Goal: Answer question/provide support: Share knowledge or assist other users

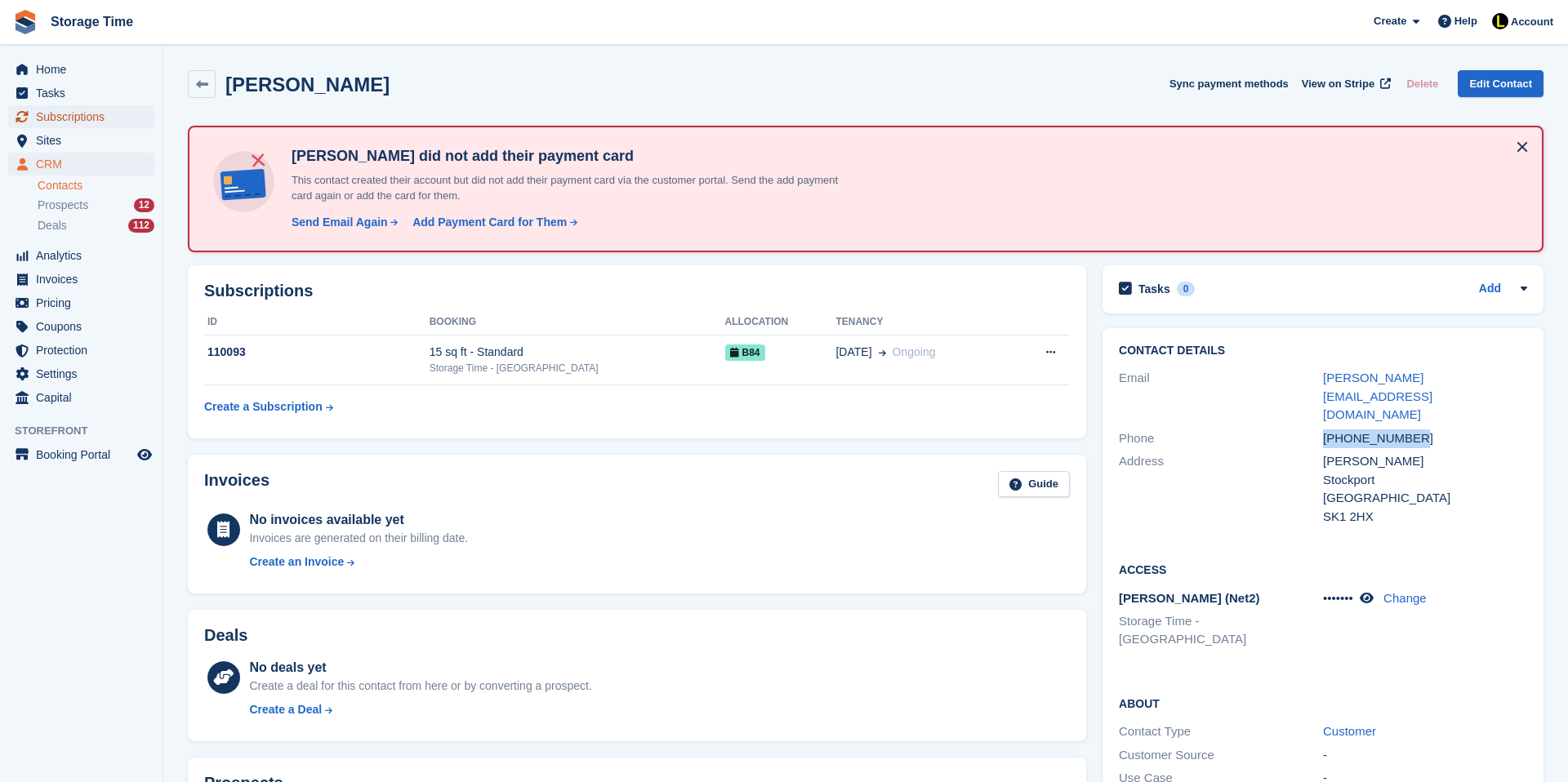
click at [68, 117] on span "Subscriptions" at bounding box center [84, 117] width 98 height 23
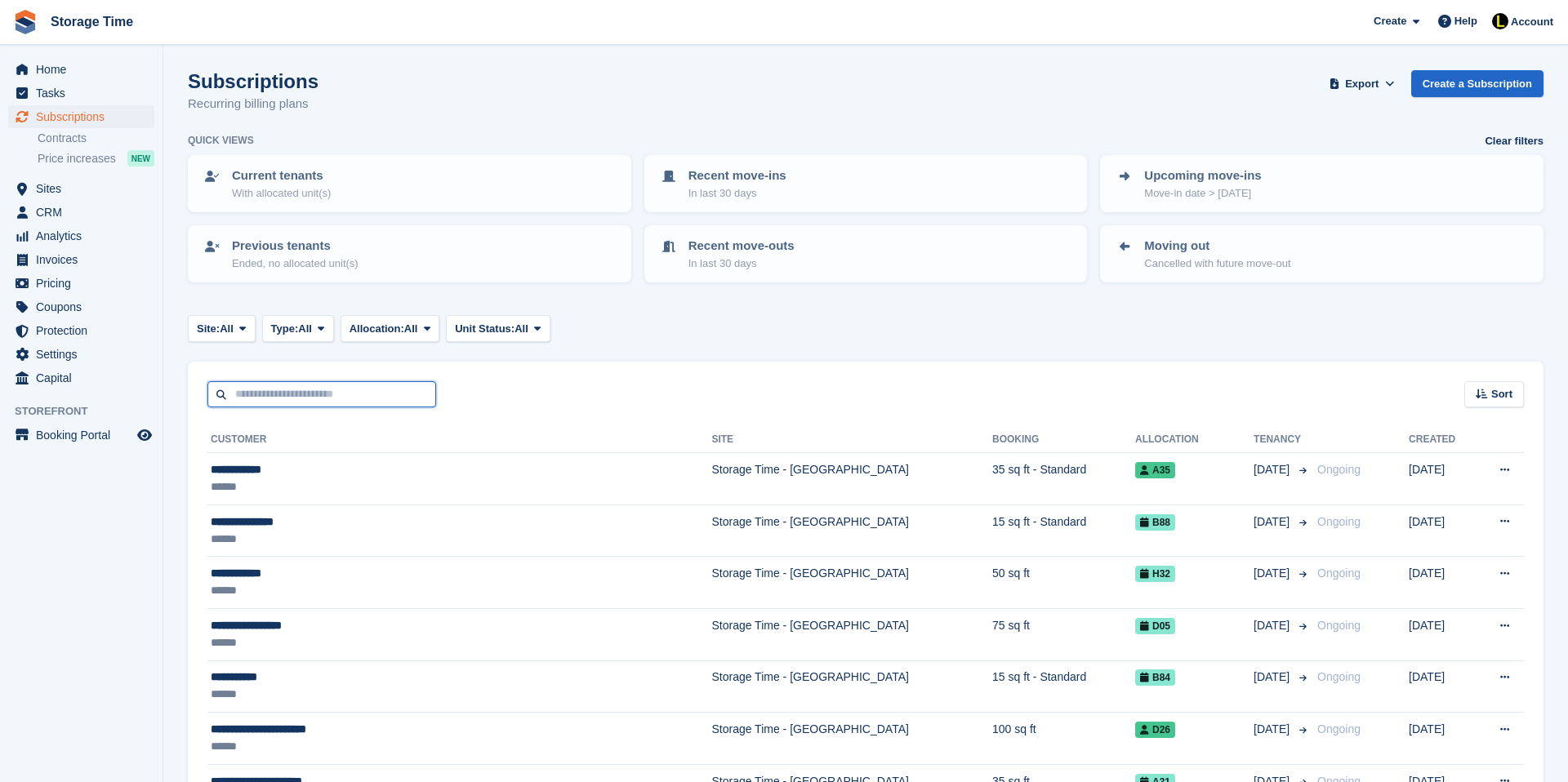
click at [290, 396] on input "text" at bounding box center [322, 394] width 229 height 27
type input "*"
type input "******"
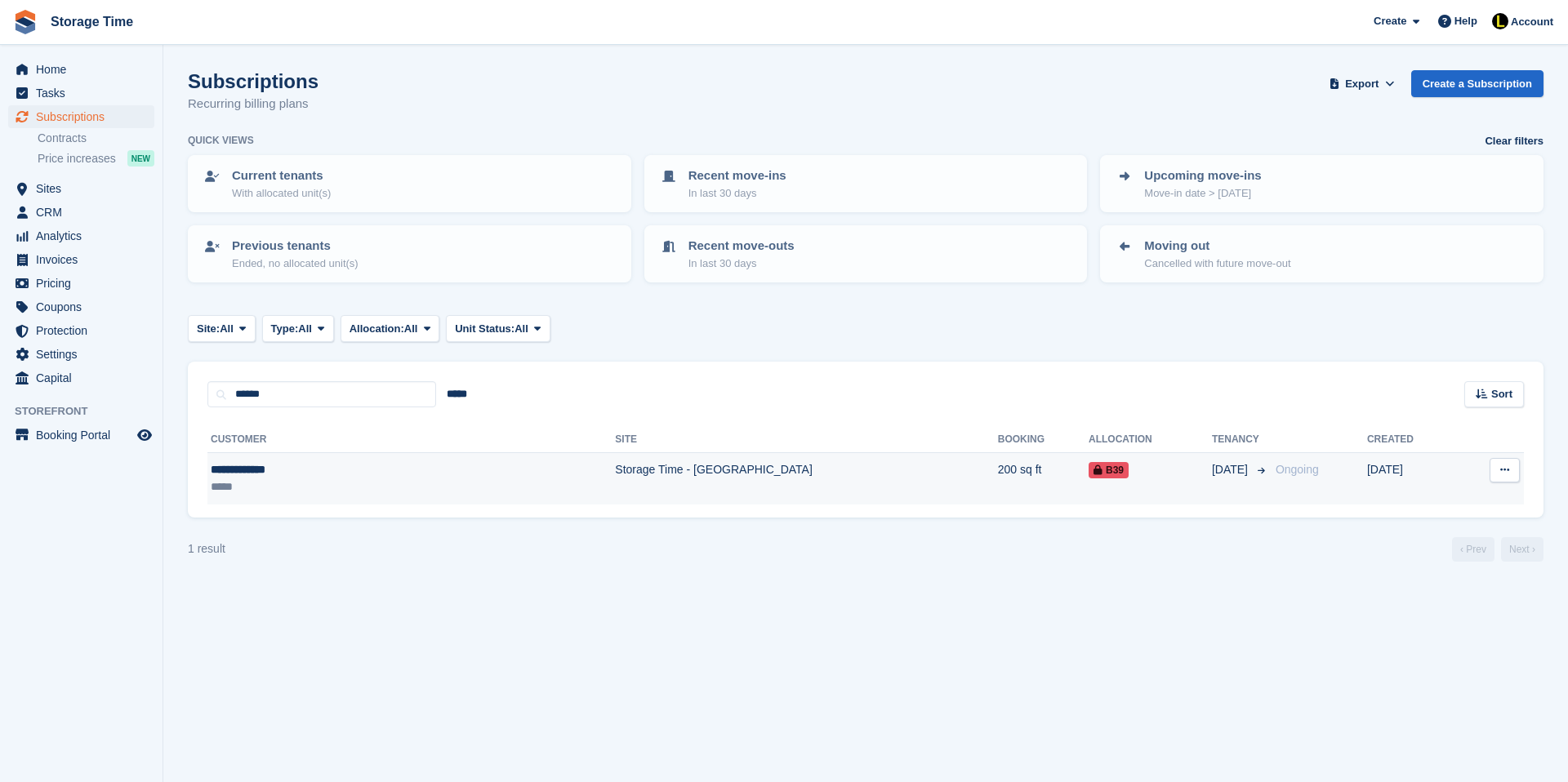
click at [280, 490] on div "*****" at bounding box center [313, 487] width 206 height 17
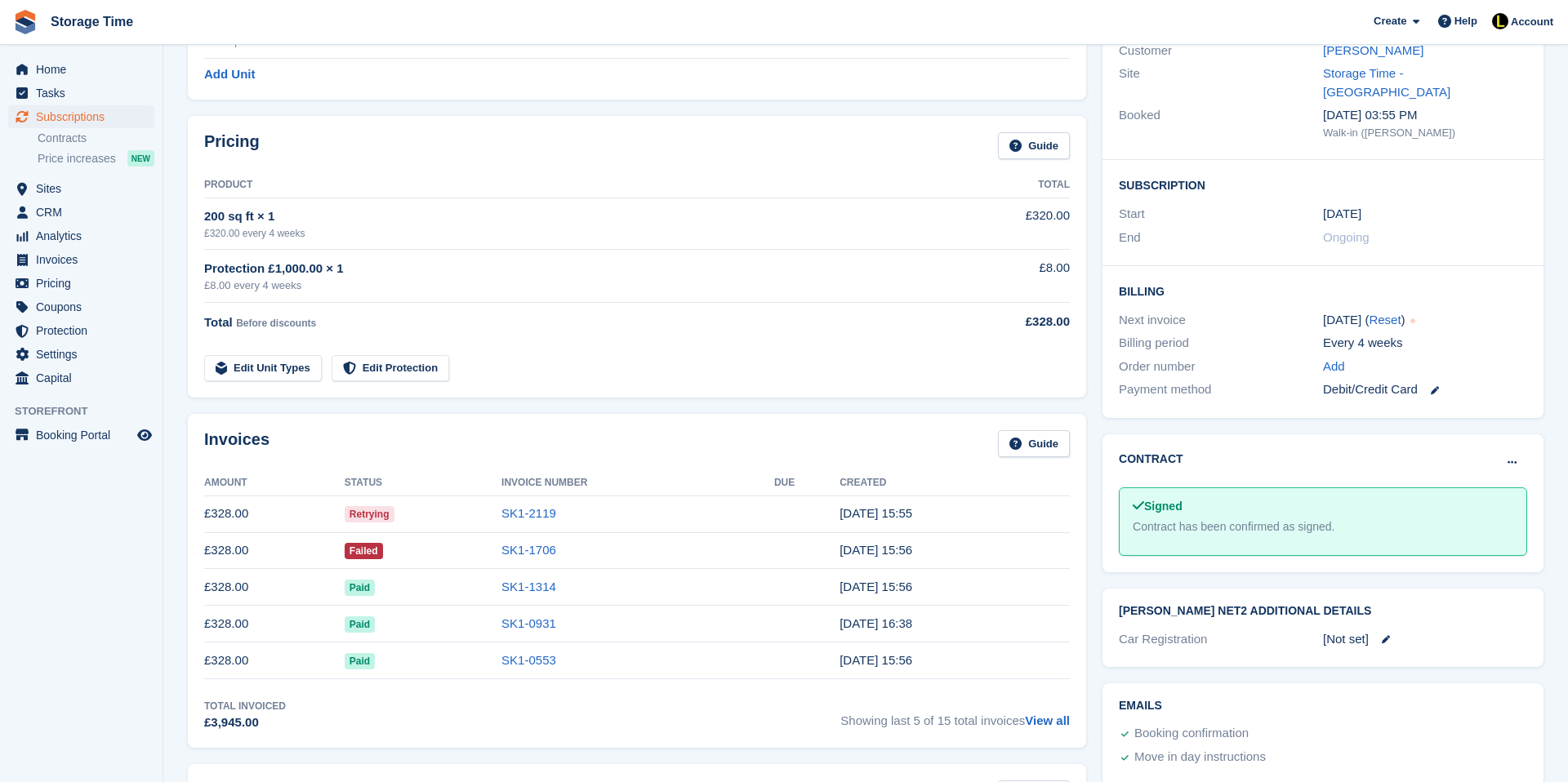
scroll to position [196, 0]
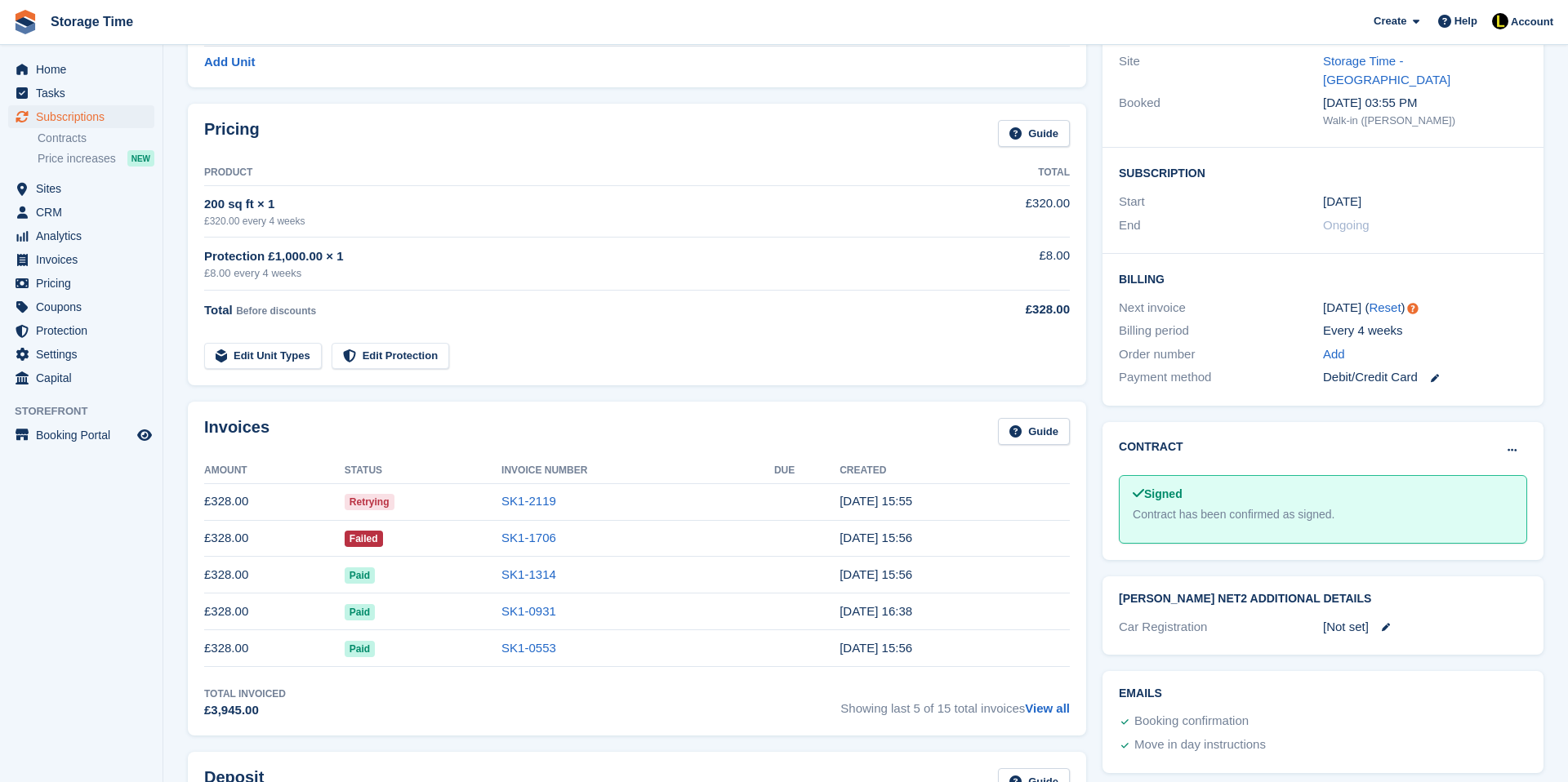
drag, startPoint x: 278, startPoint y: 531, endPoint x: 202, endPoint y: 503, distance: 81.0
click at [202, 503] on div "Invoices Guide Amount Status Invoice Number Due Created £328.00 Retrying SK1-21…" at bounding box center [637, 569] width 899 height 334
click at [347, 433] on div "Invoices Guide" at bounding box center [637, 435] width 866 height 37
click at [485, 446] on div "Invoices Guide" at bounding box center [637, 435] width 866 height 37
click at [451, 538] on td "Failed" at bounding box center [423, 538] width 157 height 37
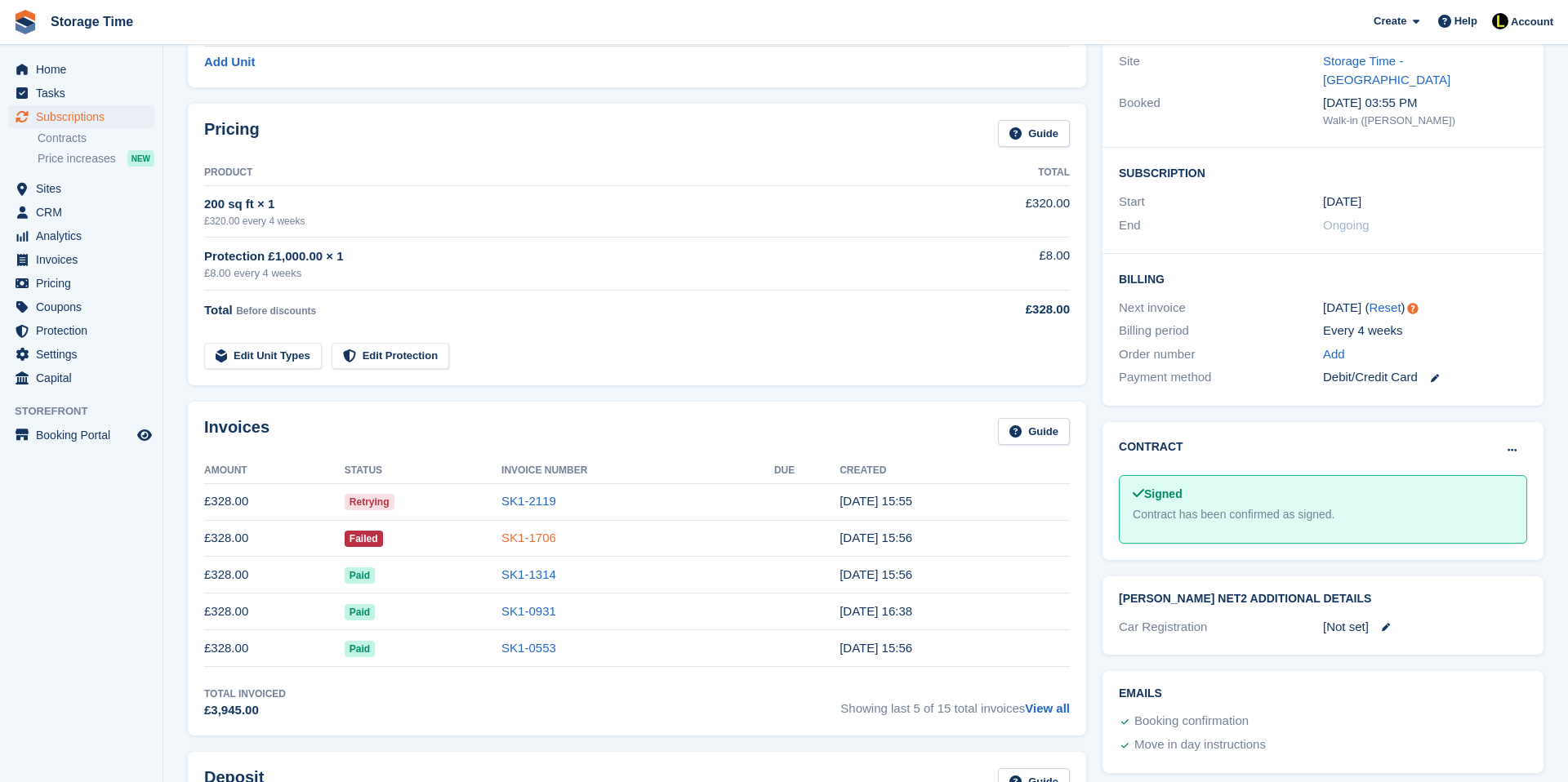
click at [508, 540] on link "SK1-1706" at bounding box center [528, 538] width 54 height 14
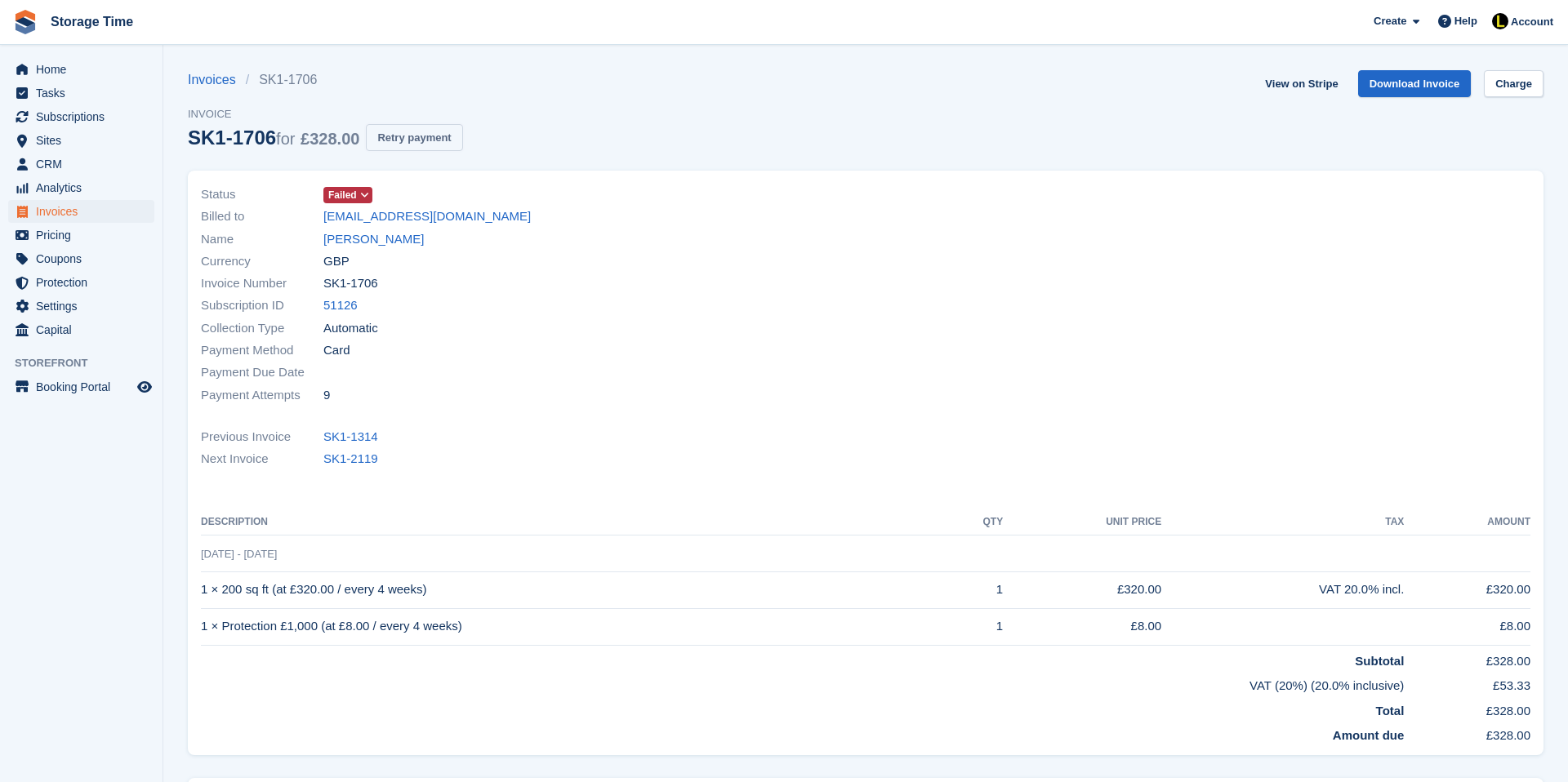
click at [454, 144] on button "Retry payment" at bounding box center [414, 137] width 97 height 27
click at [391, 236] on link "[PERSON_NAME]" at bounding box center [373, 239] width 101 height 19
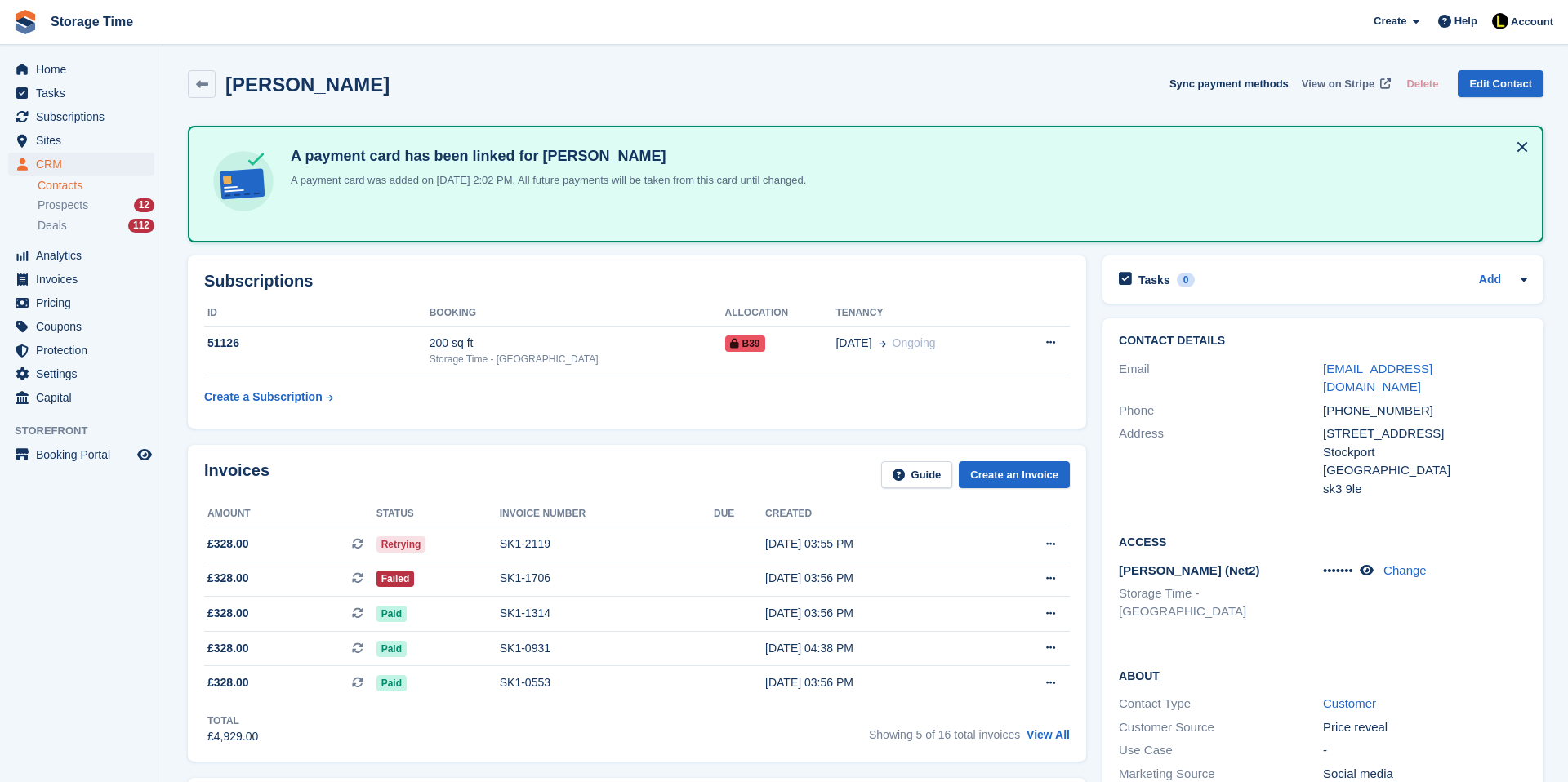
click at [1329, 77] on span "View on Stripe" at bounding box center [1338, 84] width 73 height 17
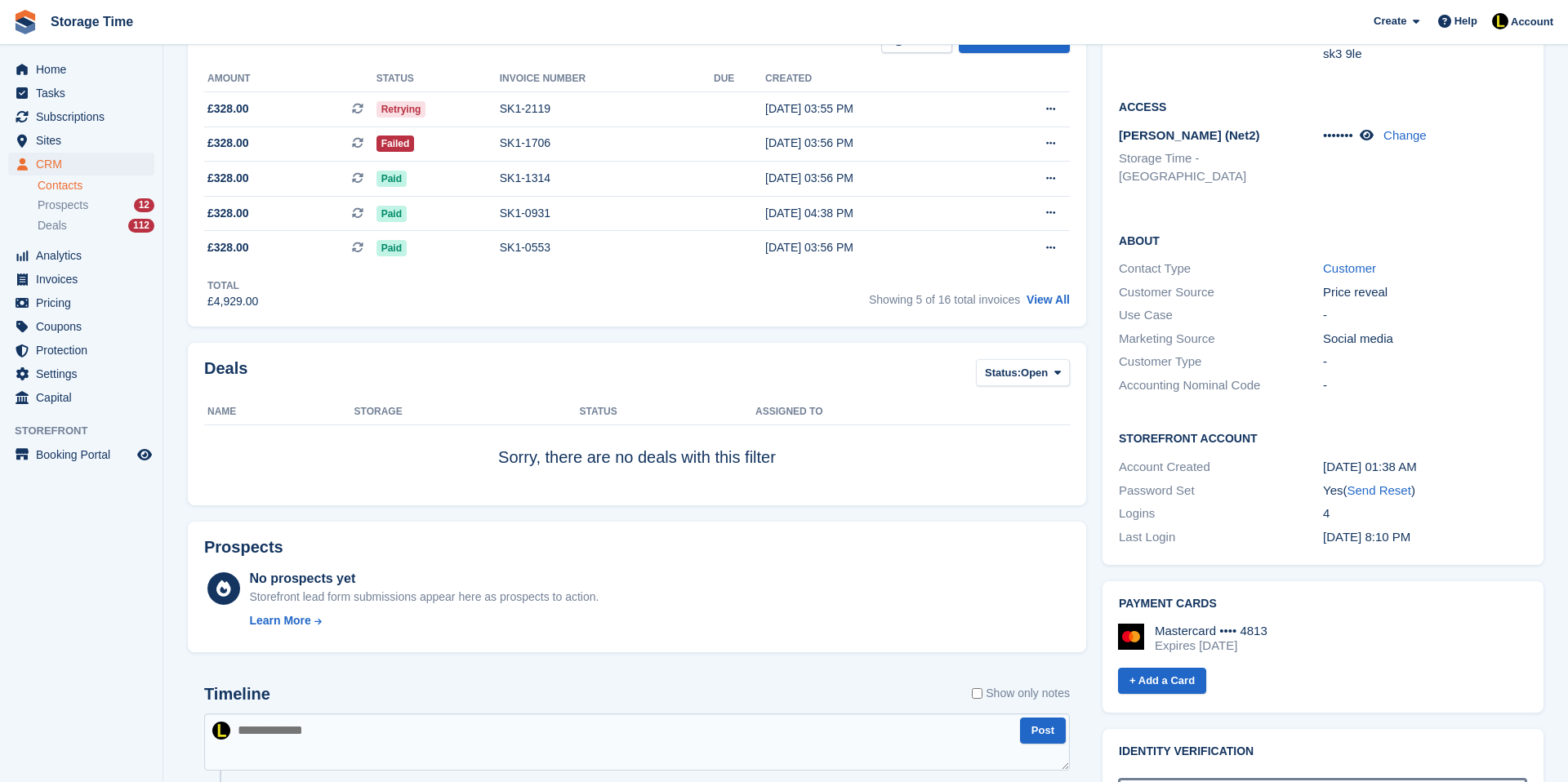
scroll to position [457, 0]
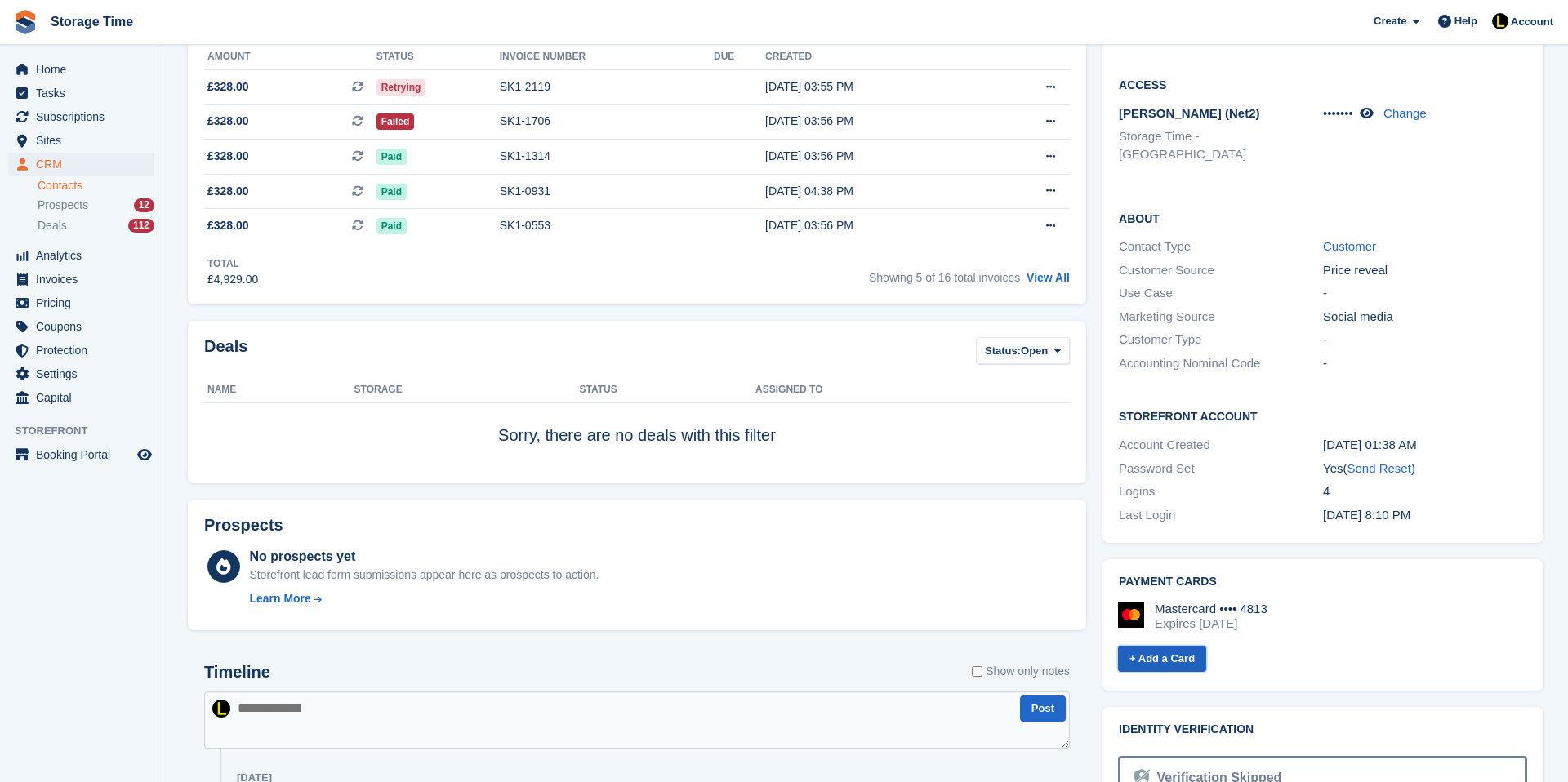
click at [1173, 646] on link "+ Add a Card" at bounding box center [1161, 659] width 88 height 27
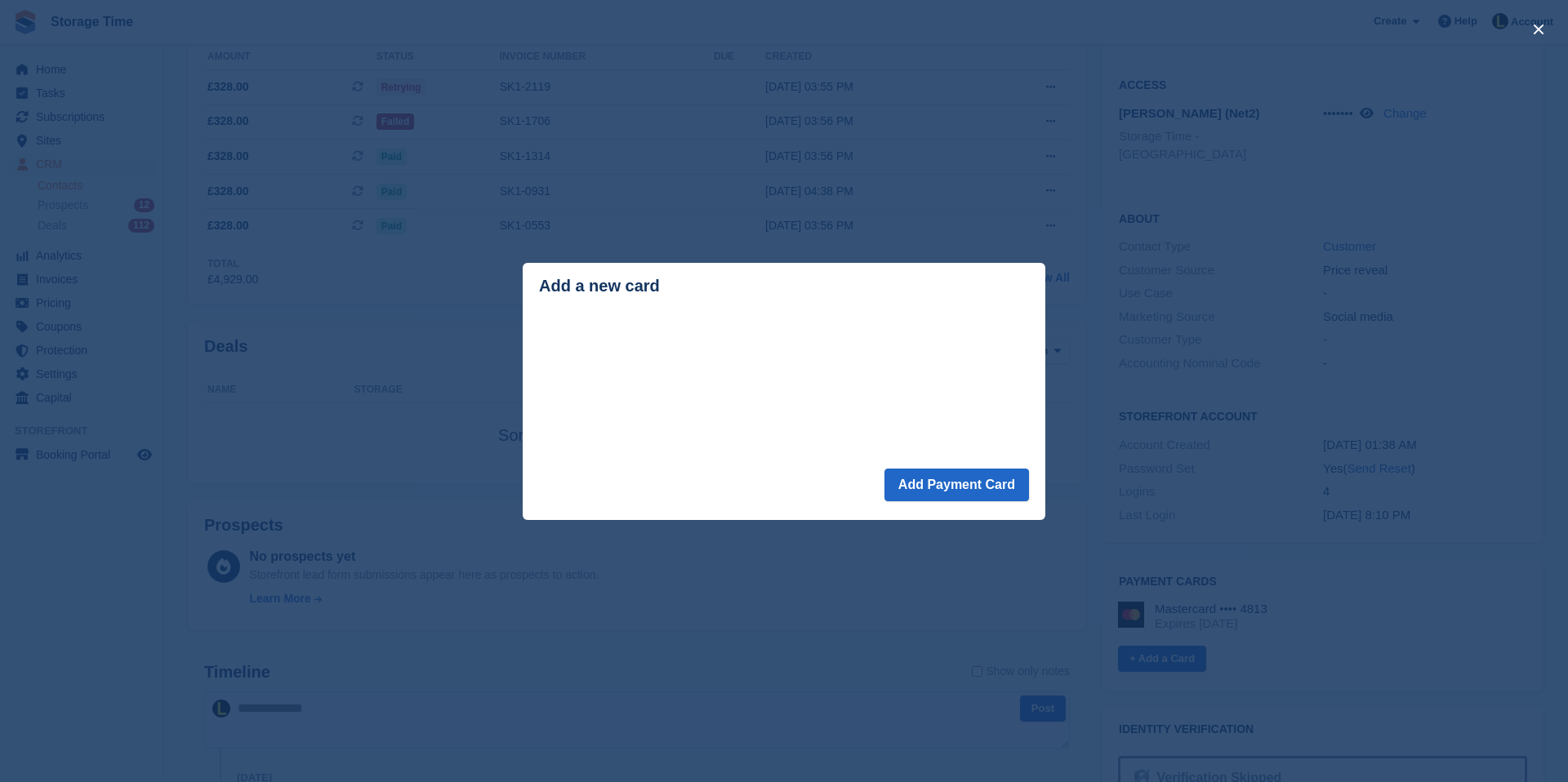
click at [826, 309] on header "Add a new card" at bounding box center [783, 288] width 522 height 52
click at [721, 512] on footer "Add Payment Card" at bounding box center [783, 495] width 522 height 51
click at [943, 484] on button "Add Payment Card" at bounding box center [957, 485] width 144 height 33
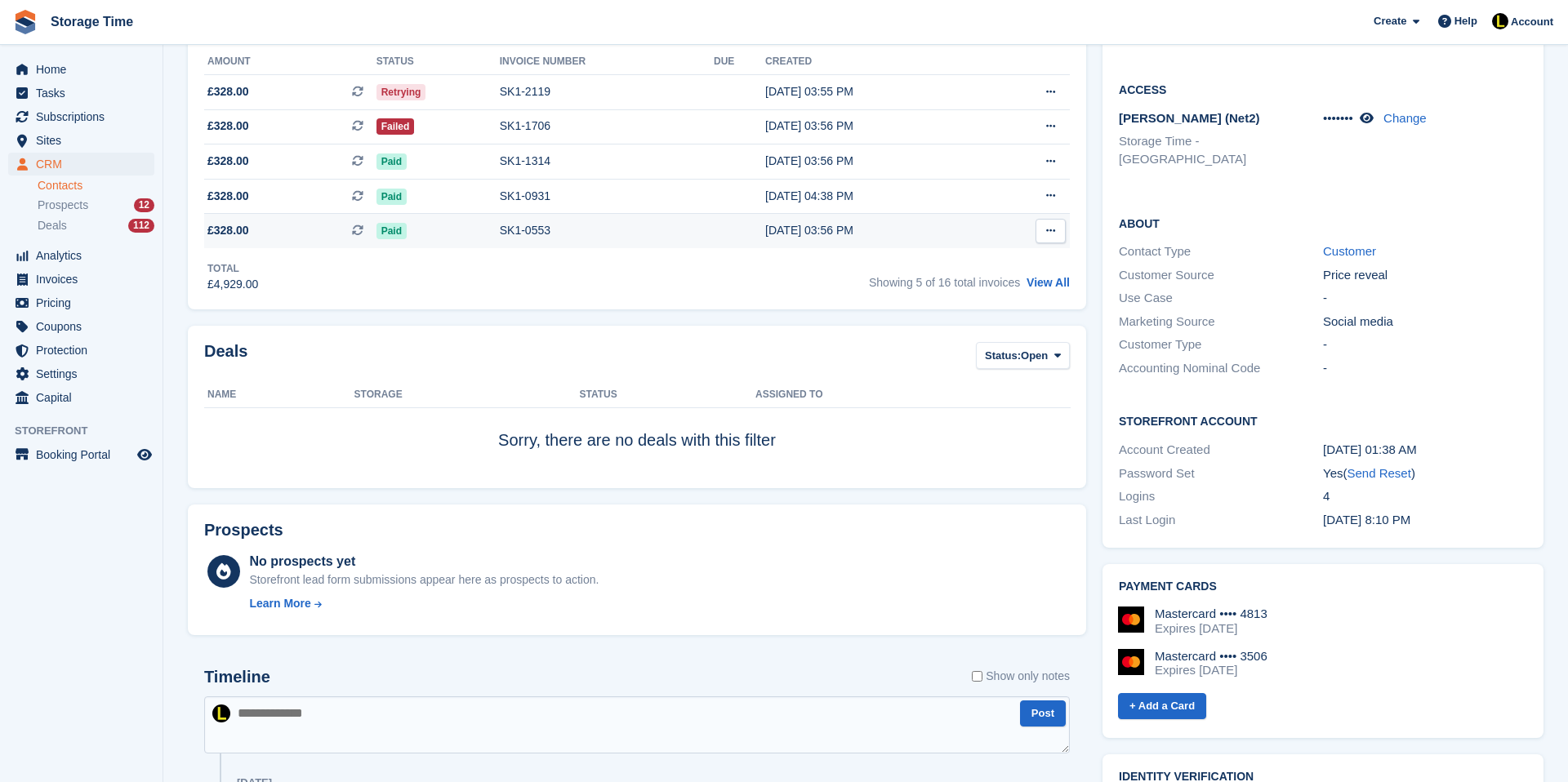
scroll to position [452, 0]
click at [494, 127] on div "Failed" at bounding box center [437, 125] width 123 height 17
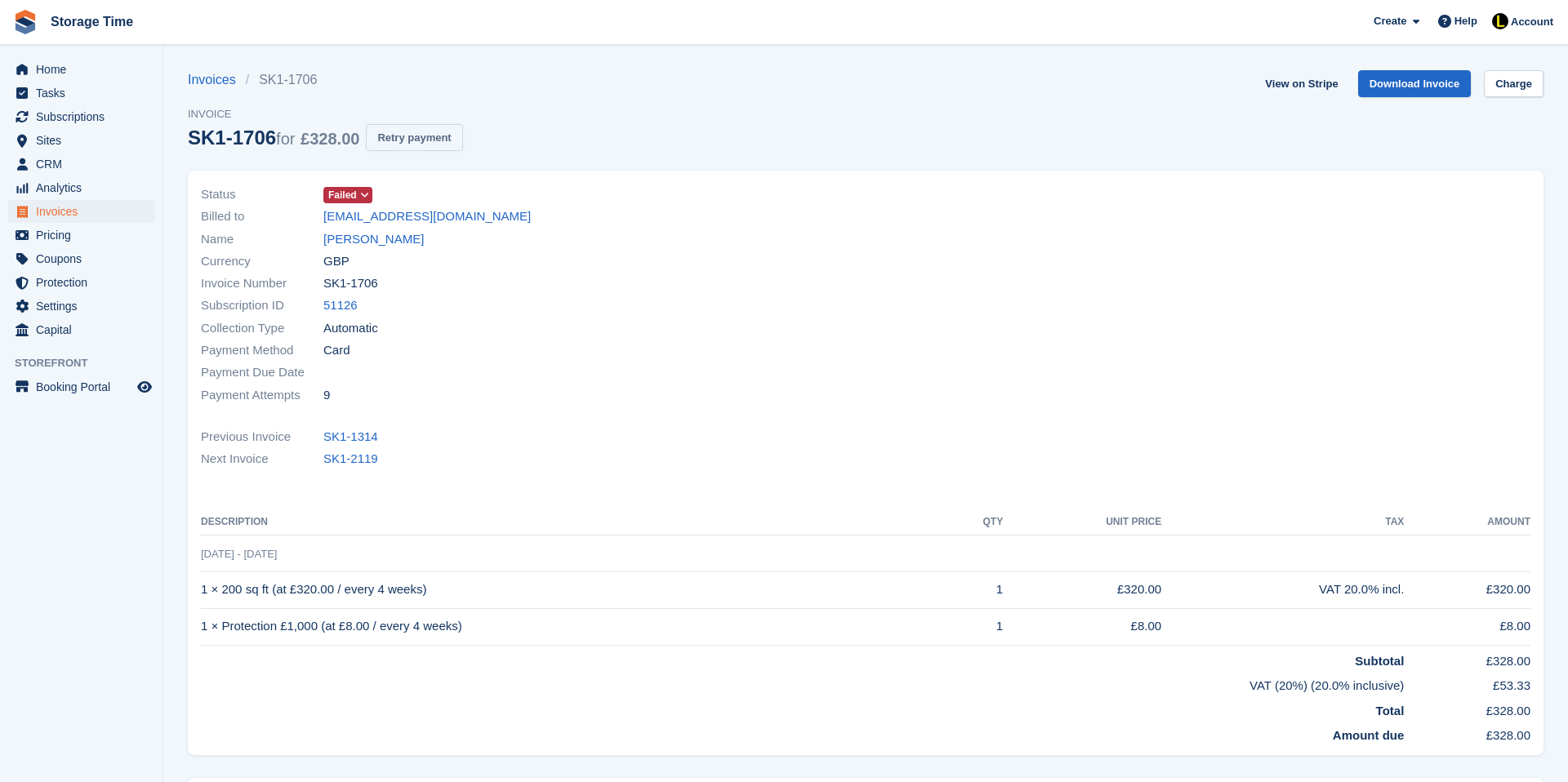
click at [455, 140] on button "Retry payment" at bounding box center [414, 137] width 97 height 27
click at [1512, 81] on link "Charge" at bounding box center [1514, 83] width 59 height 27
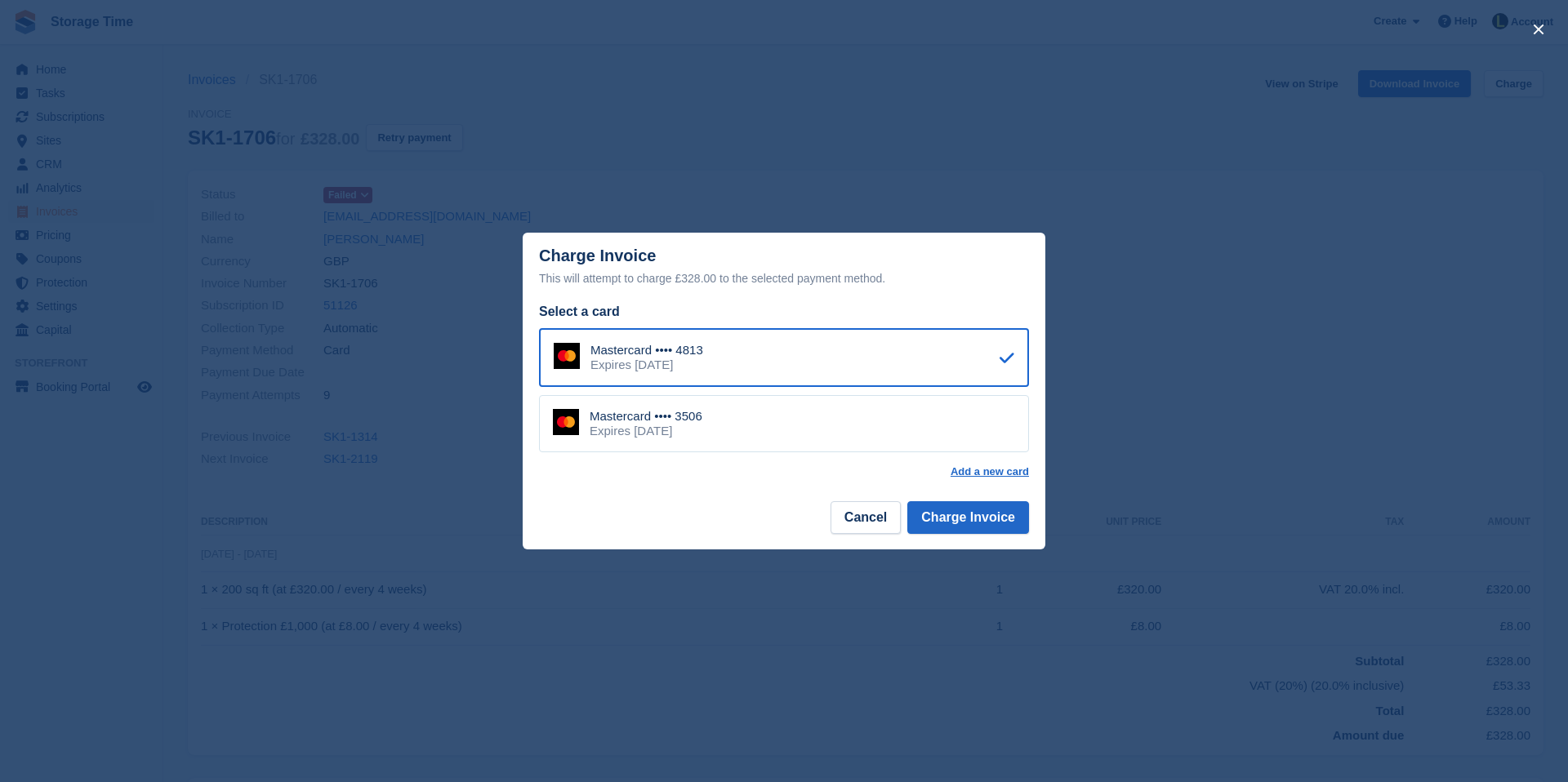
click at [800, 305] on div "Select a card" at bounding box center [784, 312] width 490 height 20
click at [785, 430] on div "Mastercard •••• 3506 Expires [DATE]" at bounding box center [784, 424] width 490 height 57
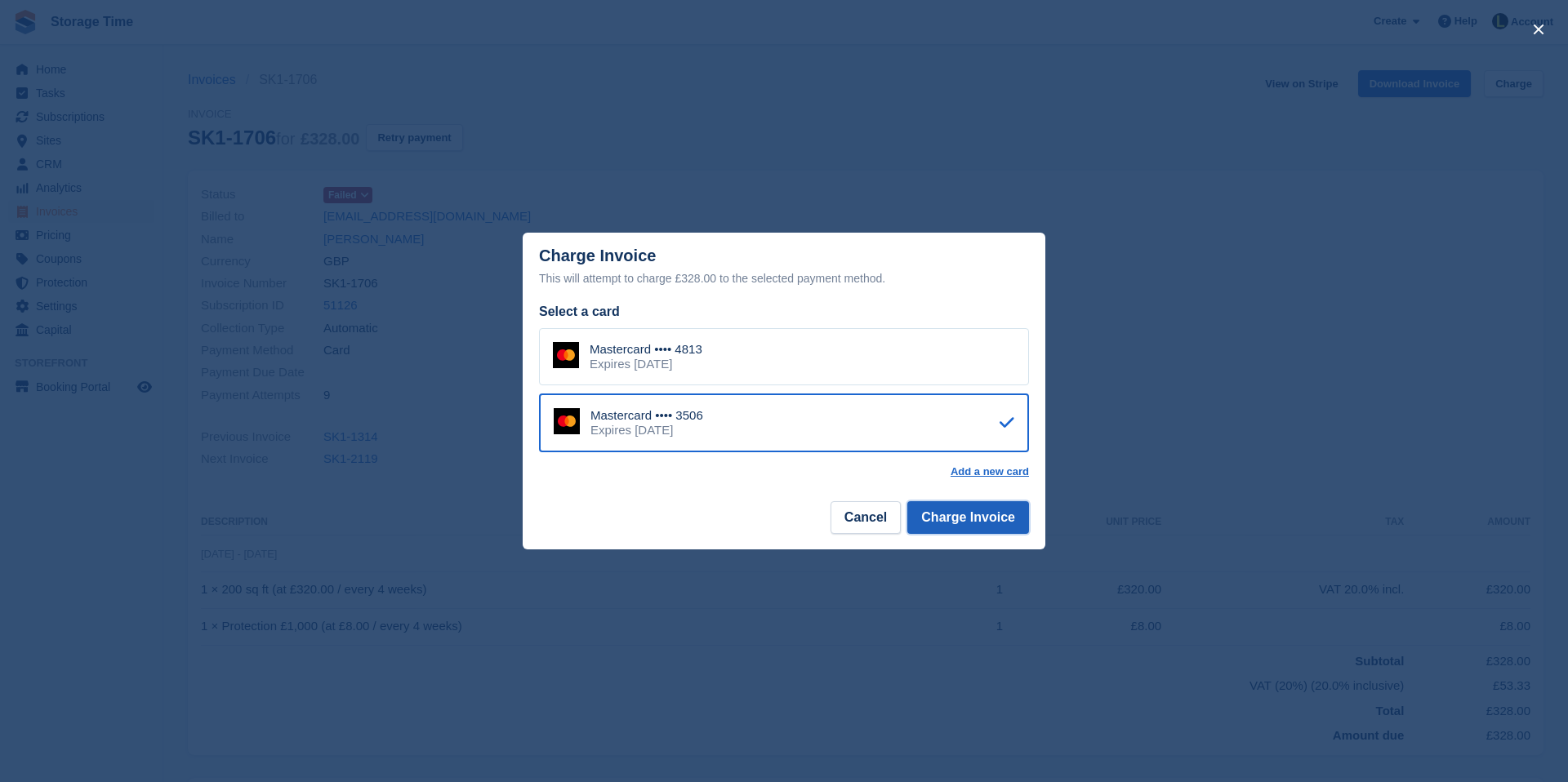
click at [994, 523] on button "Charge Invoice" at bounding box center [968, 517] width 121 height 33
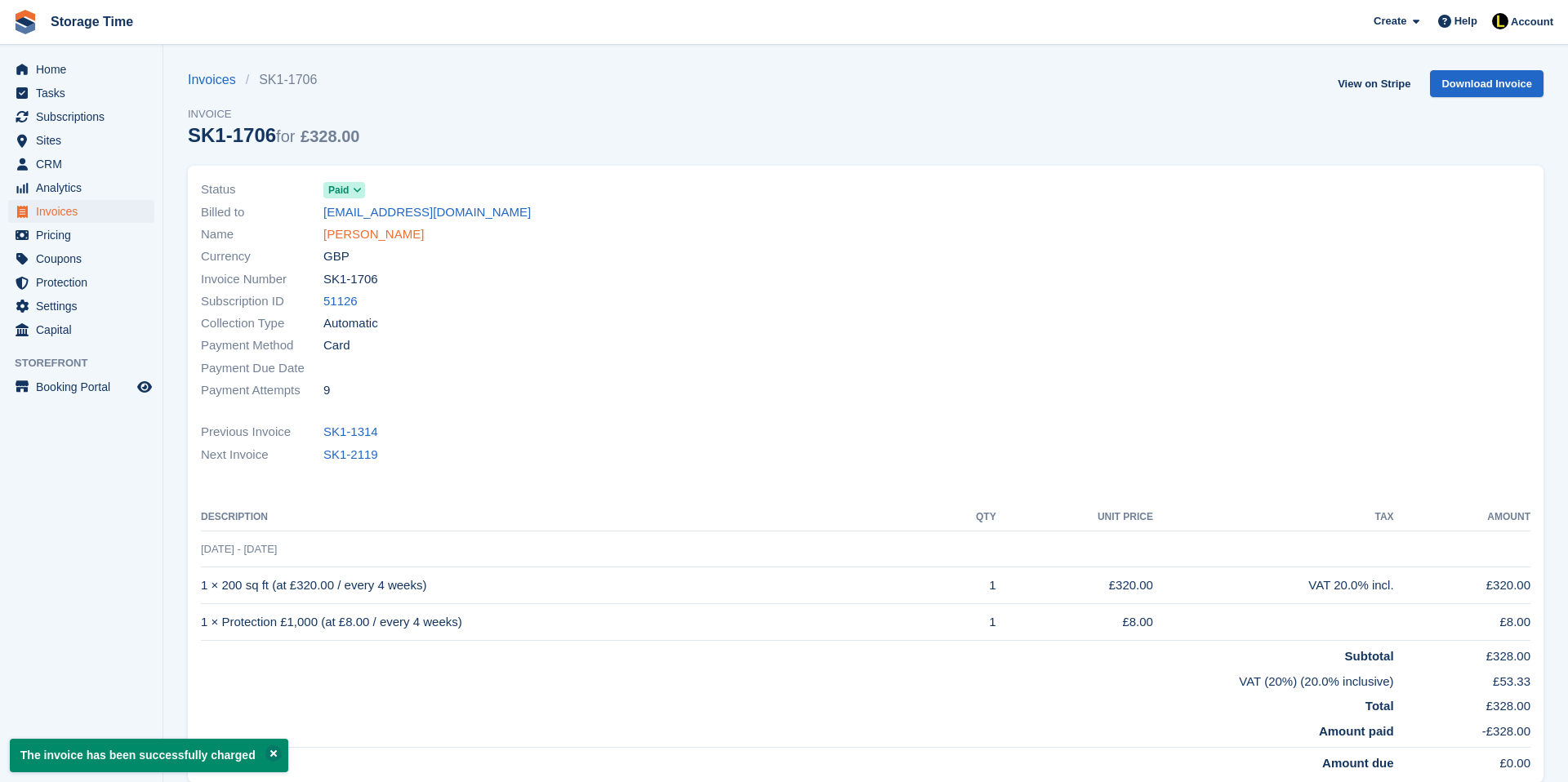
click at [376, 241] on link "Junaid Khaliq" at bounding box center [373, 234] width 101 height 19
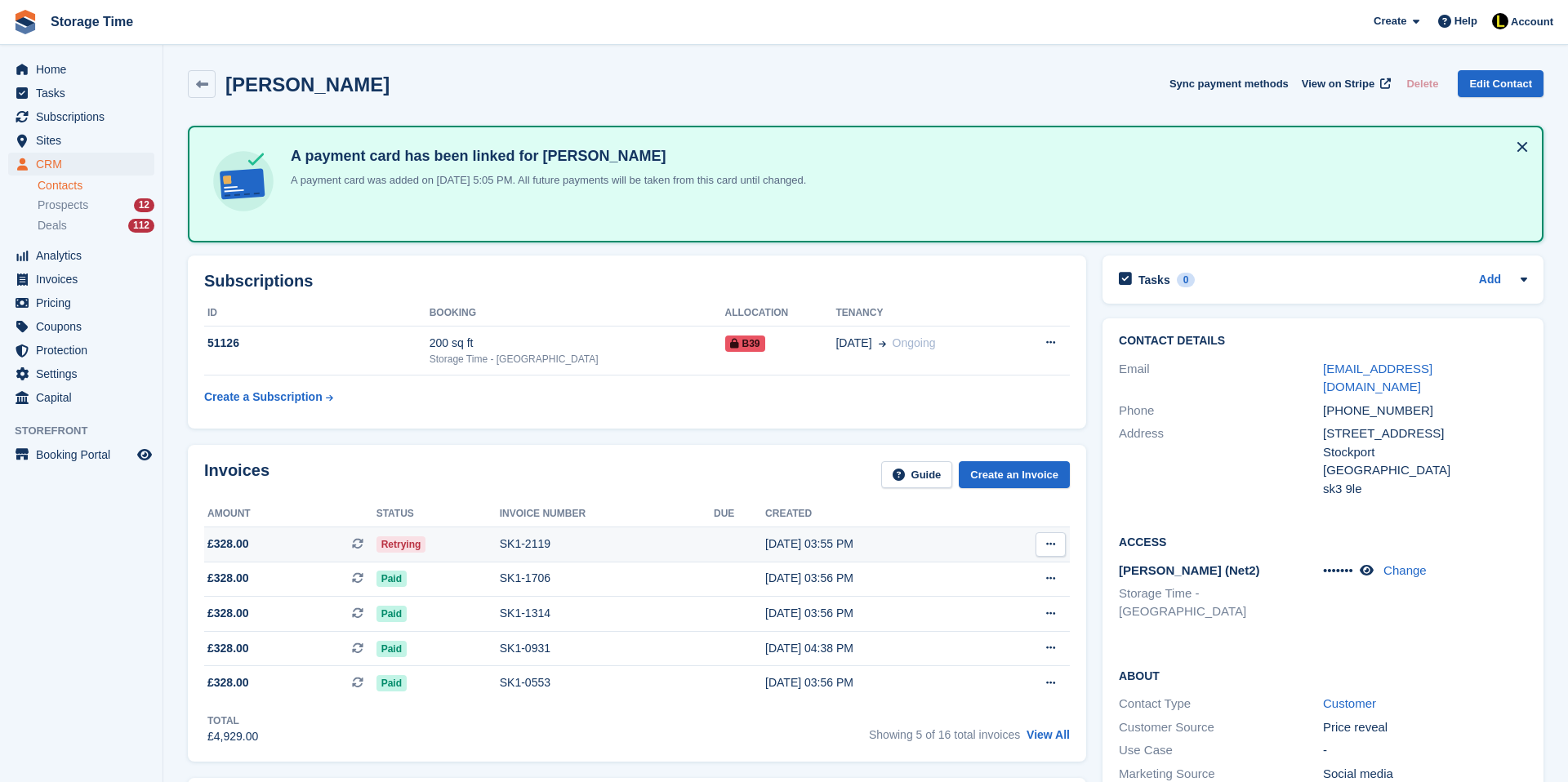
click at [595, 540] on div "SK1-2119" at bounding box center [606, 544] width 214 height 17
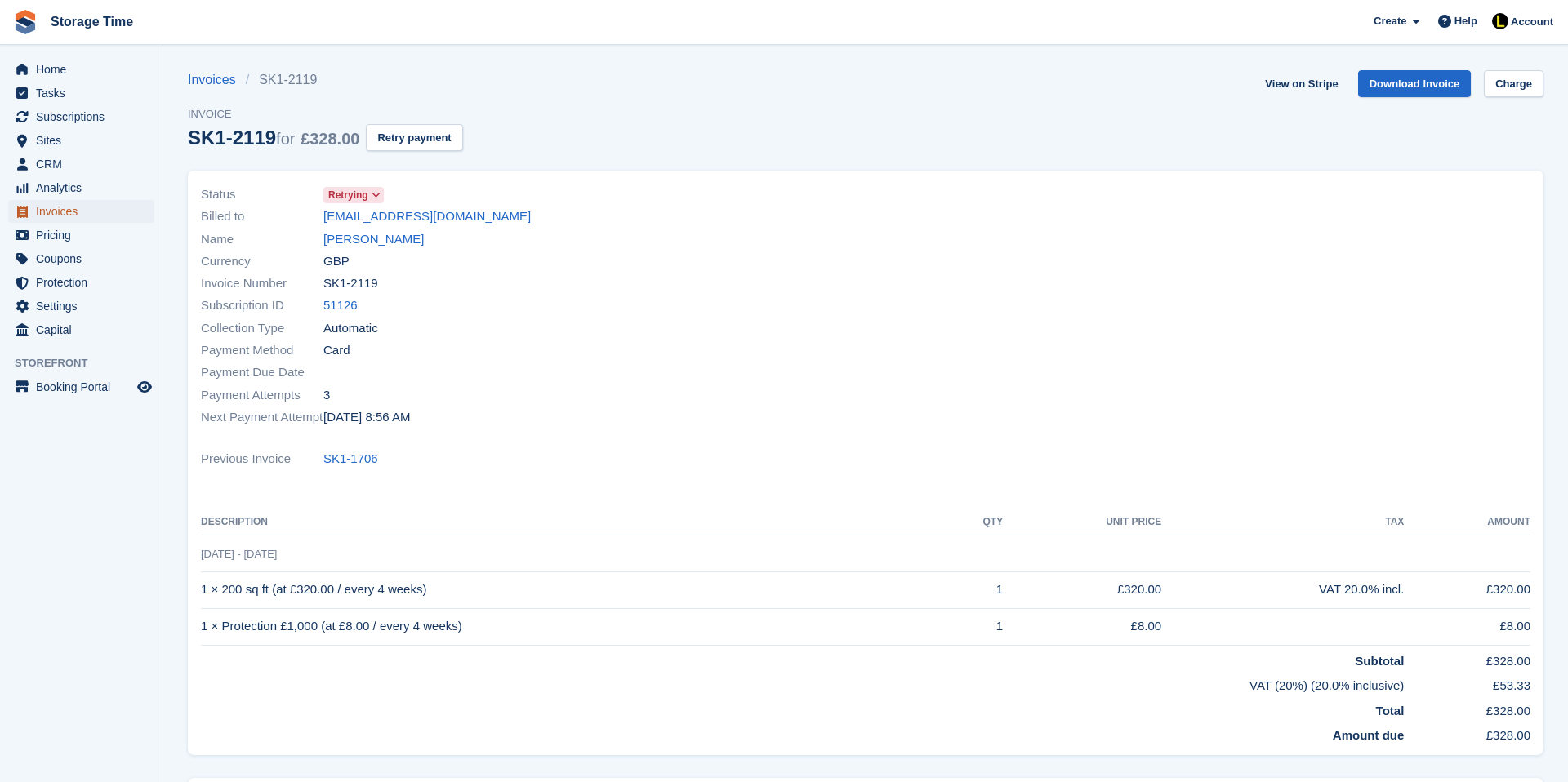
click at [47, 210] on span "Invoices" at bounding box center [84, 211] width 98 height 23
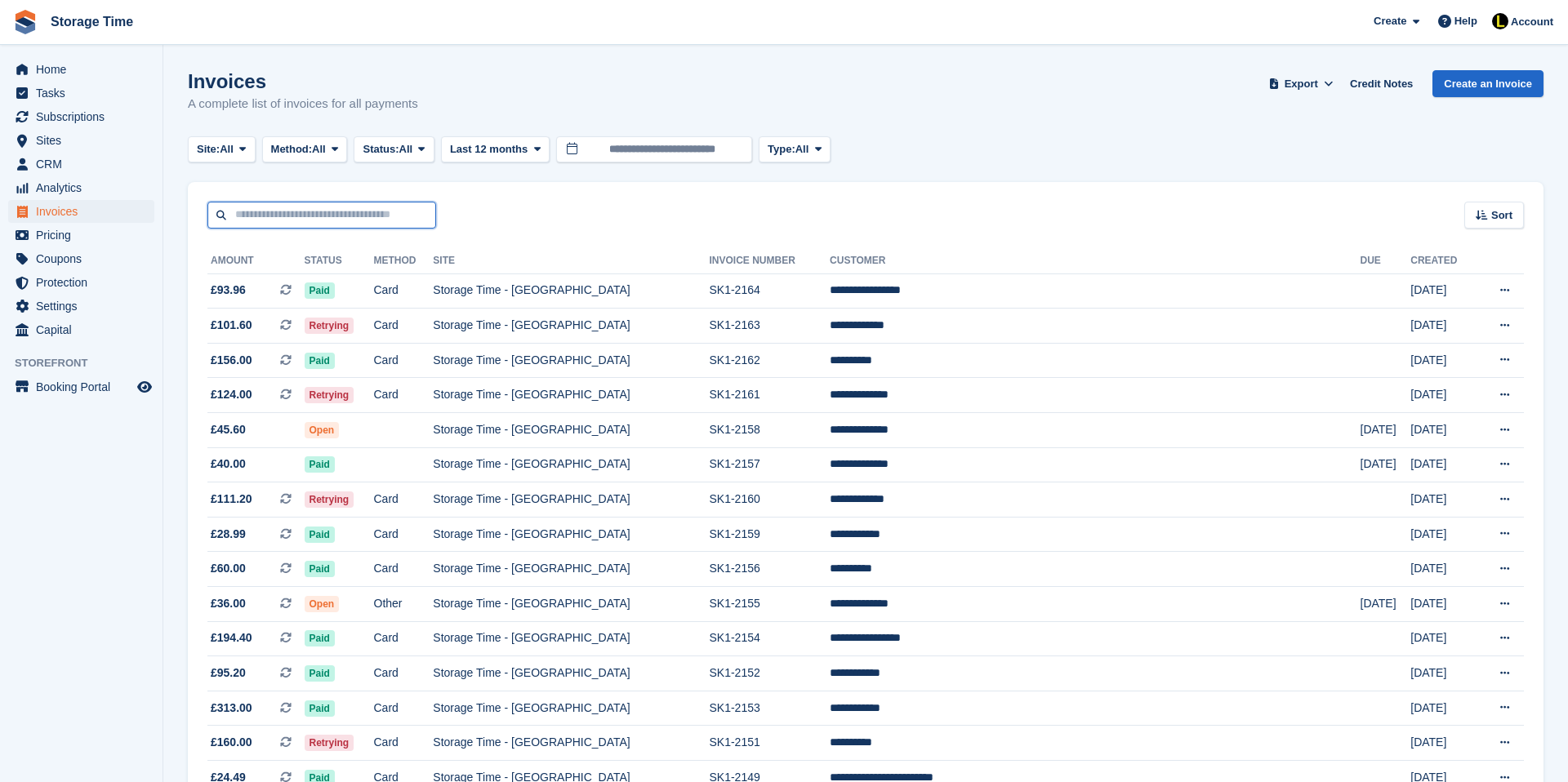
click at [330, 219] on input "text" at bounding box center [322, 214] width 229 height 27
type input "******"
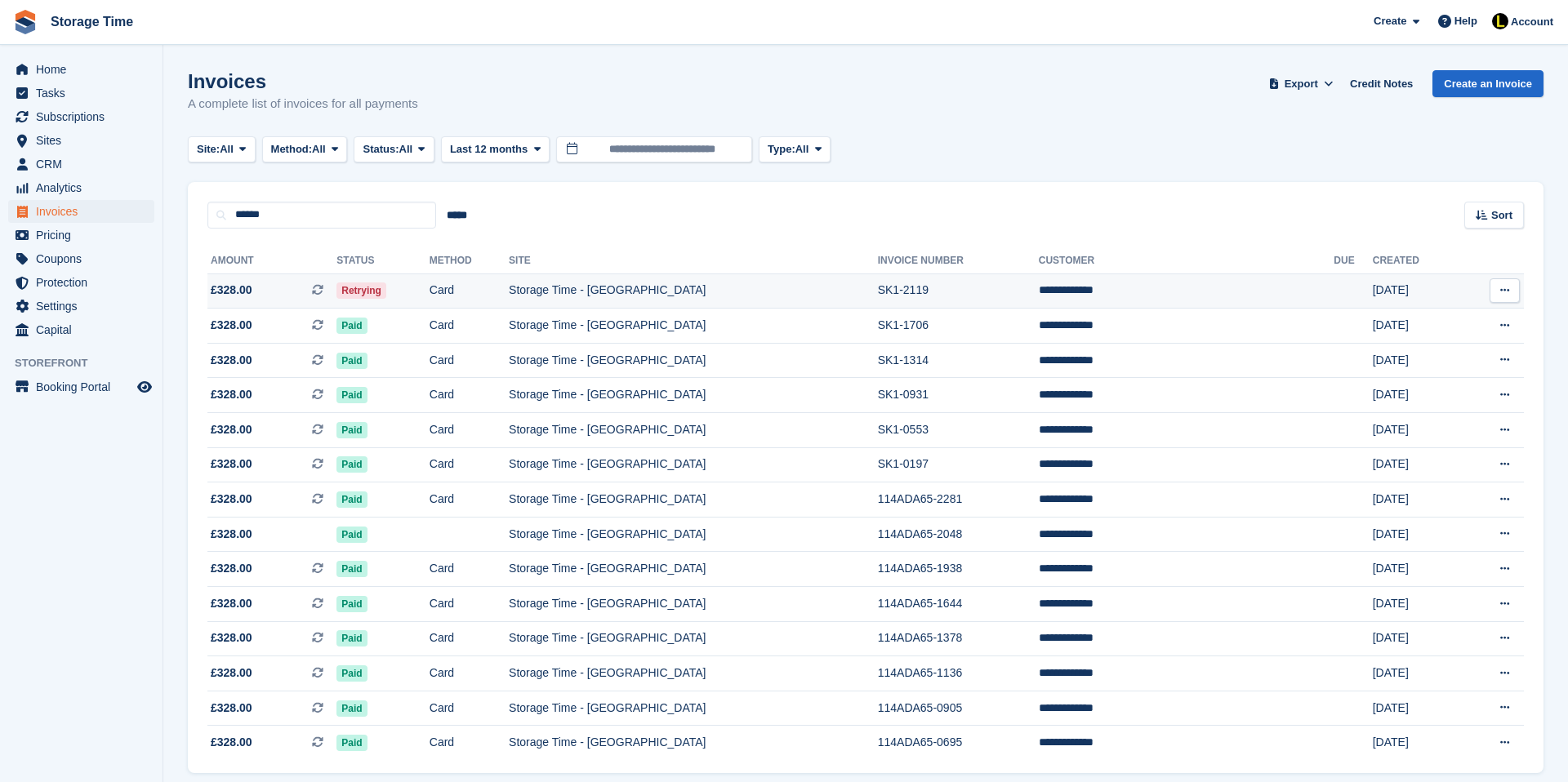
click at [509, 277] on td "Card" at bounding box center [469, 291] width 79 height 36
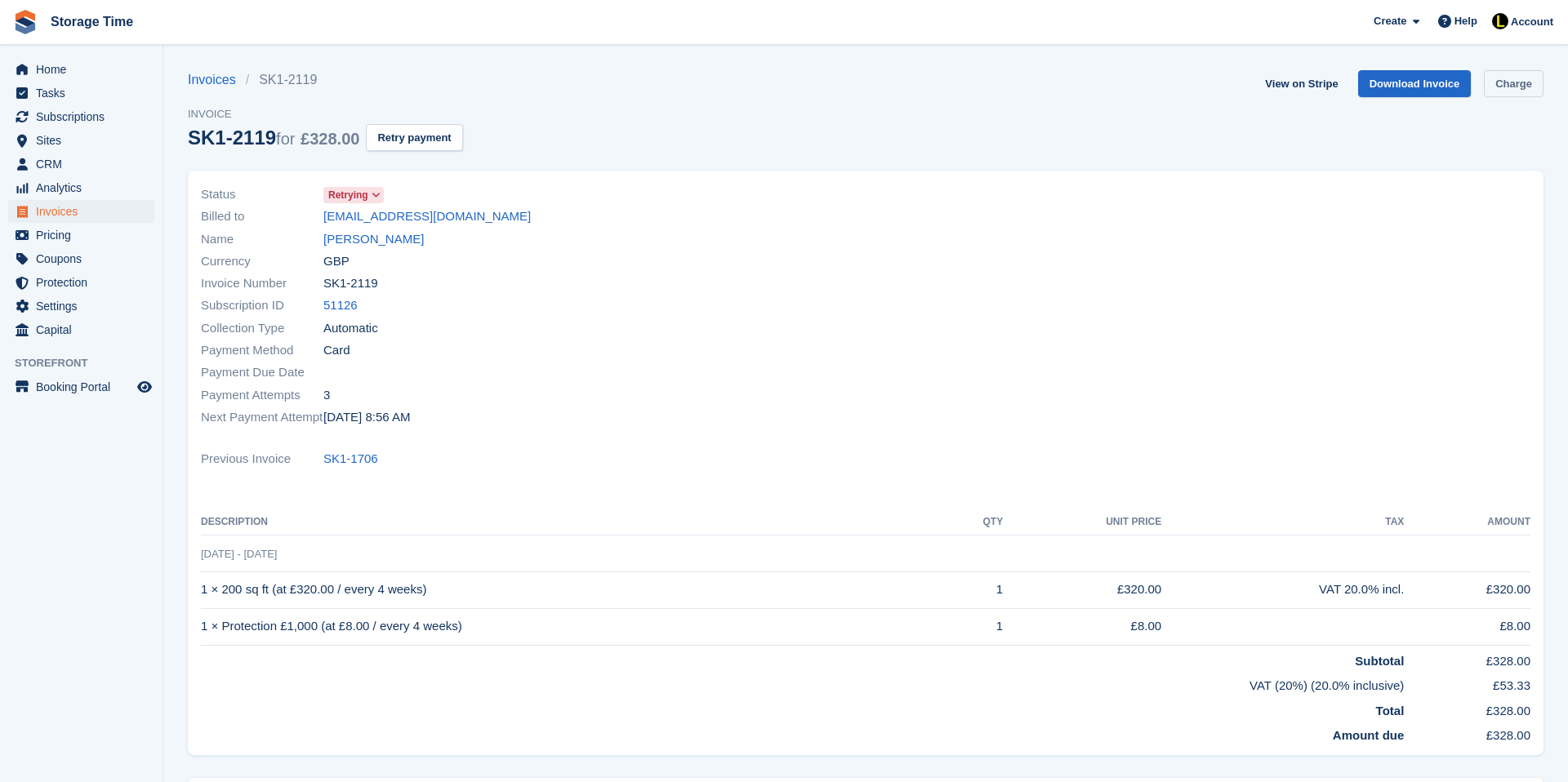
click at [1509, 77] on link "Charge" at bounding box center [1514, 83] width 59 height 27
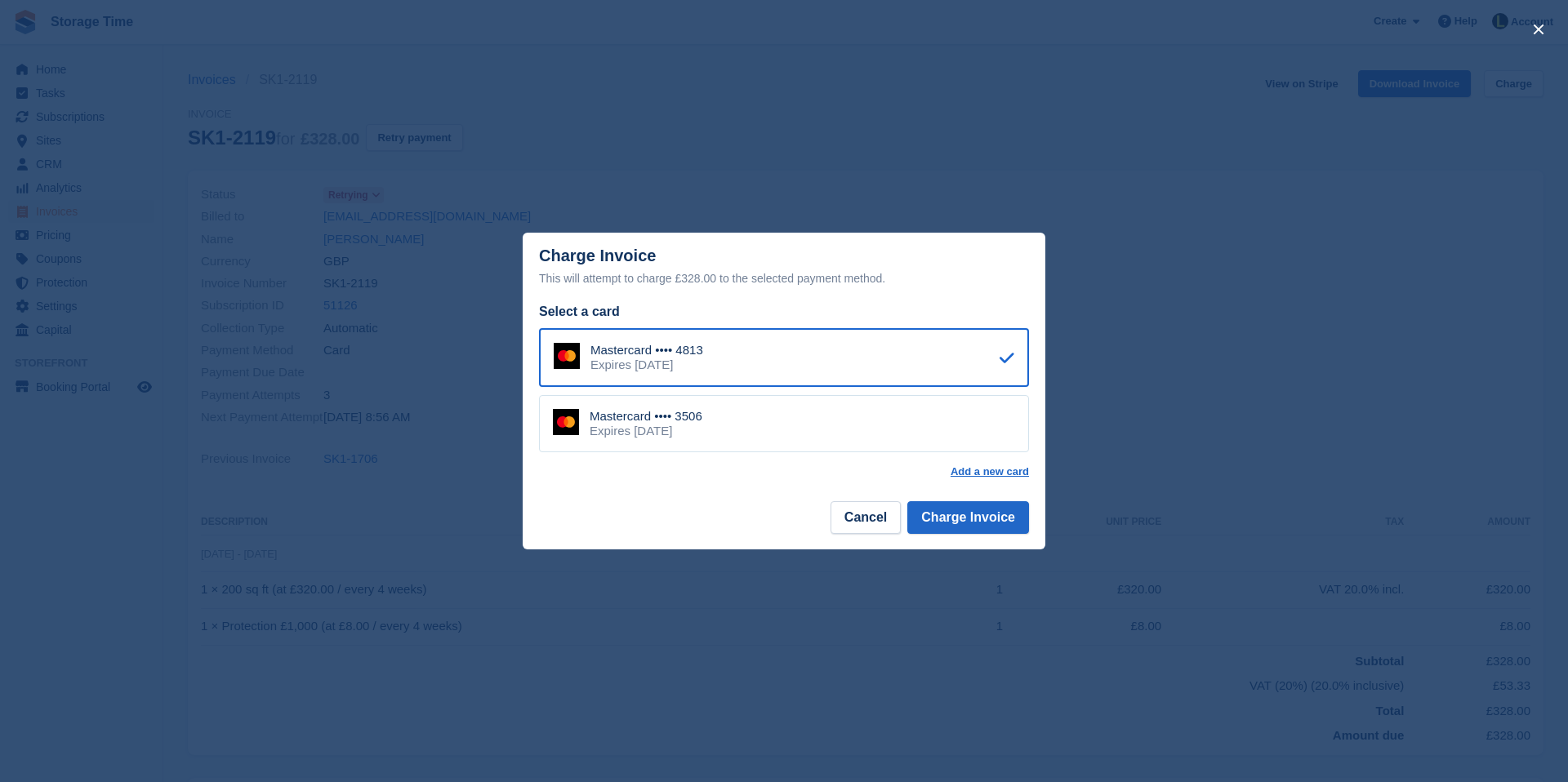
click at [847, 446] on div "Mastercard •••• 3506 Expires [DATE]" at bounding box center [784, 424] width 490 height 57
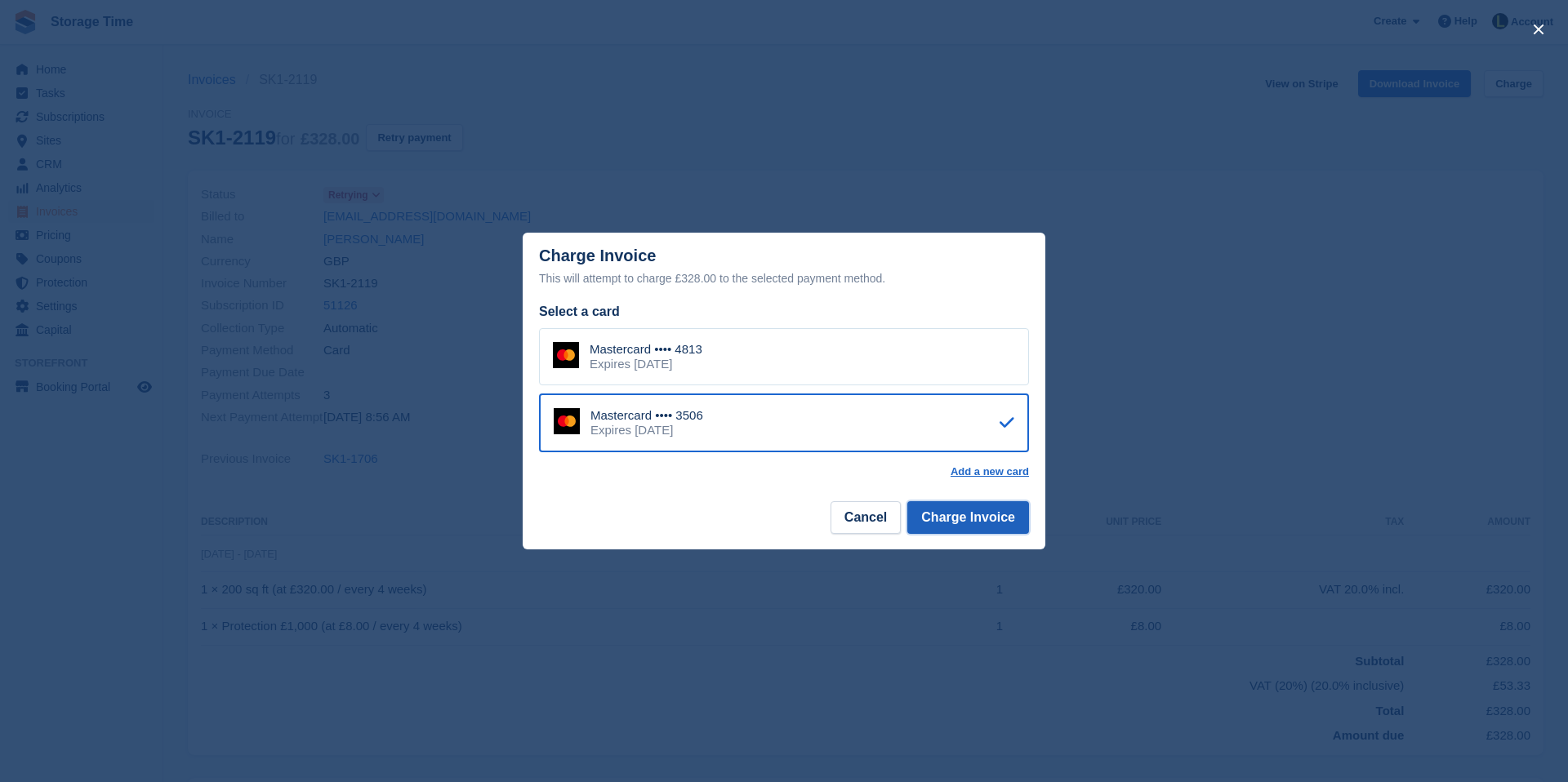
click at [988, 509] on button "Charge Invoice" at bounding box center [968, 517] width 121 height 33
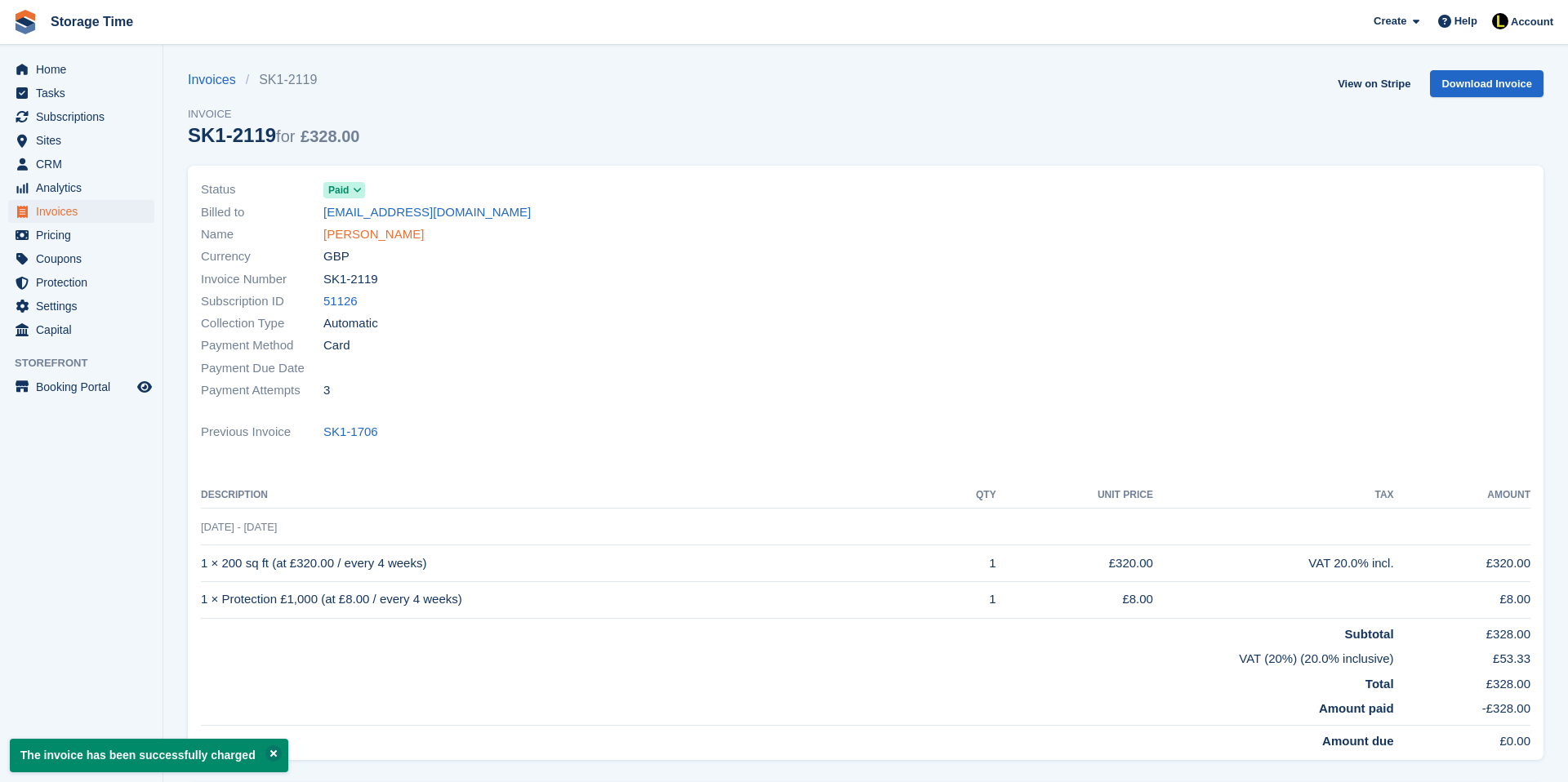
click at [389, 239] on link "Junaid Khaliq" at bounding box center [373, 234] width 101 height 19
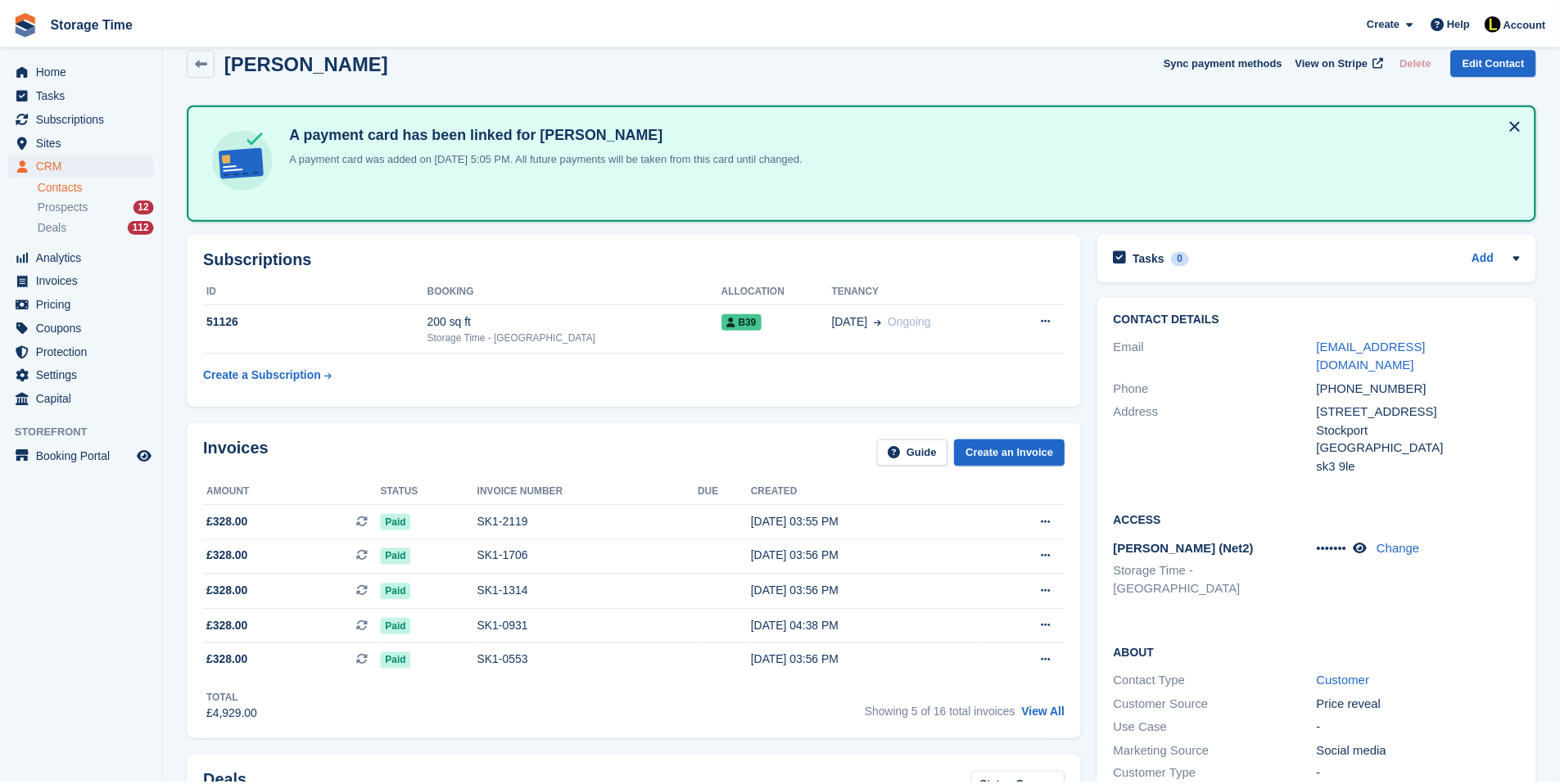
scroll to position [33, 0]
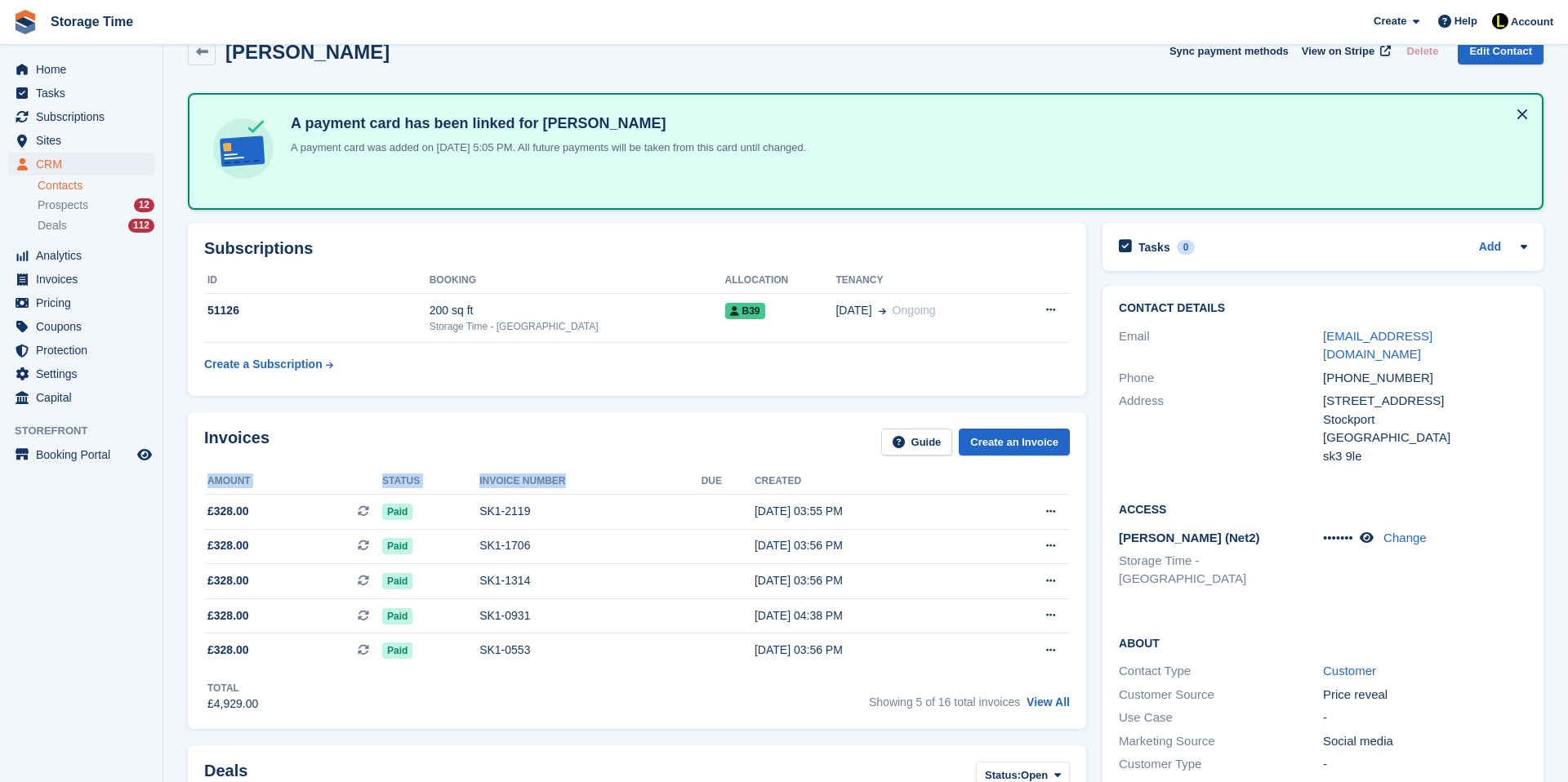
drag, startPoint x: 581, startPoint y: 478, endPoint x: 285, endPoint y: 469, distance: 296.1
click at [285, 469] on tr "Amount Status Invoice number Due Created" at bounding box center [637, 482] width 866 height 26
click at [1373, 531] on icon at bounding box center [1367, 537] width 14 height 12
click at [1369, 531] on icon at bounding box center [1365, 537] width 16 height 12
click at [661, 463] on div "Invoices Guide Create an Invoice" at bounding box center [637, 446] width 866 height 37
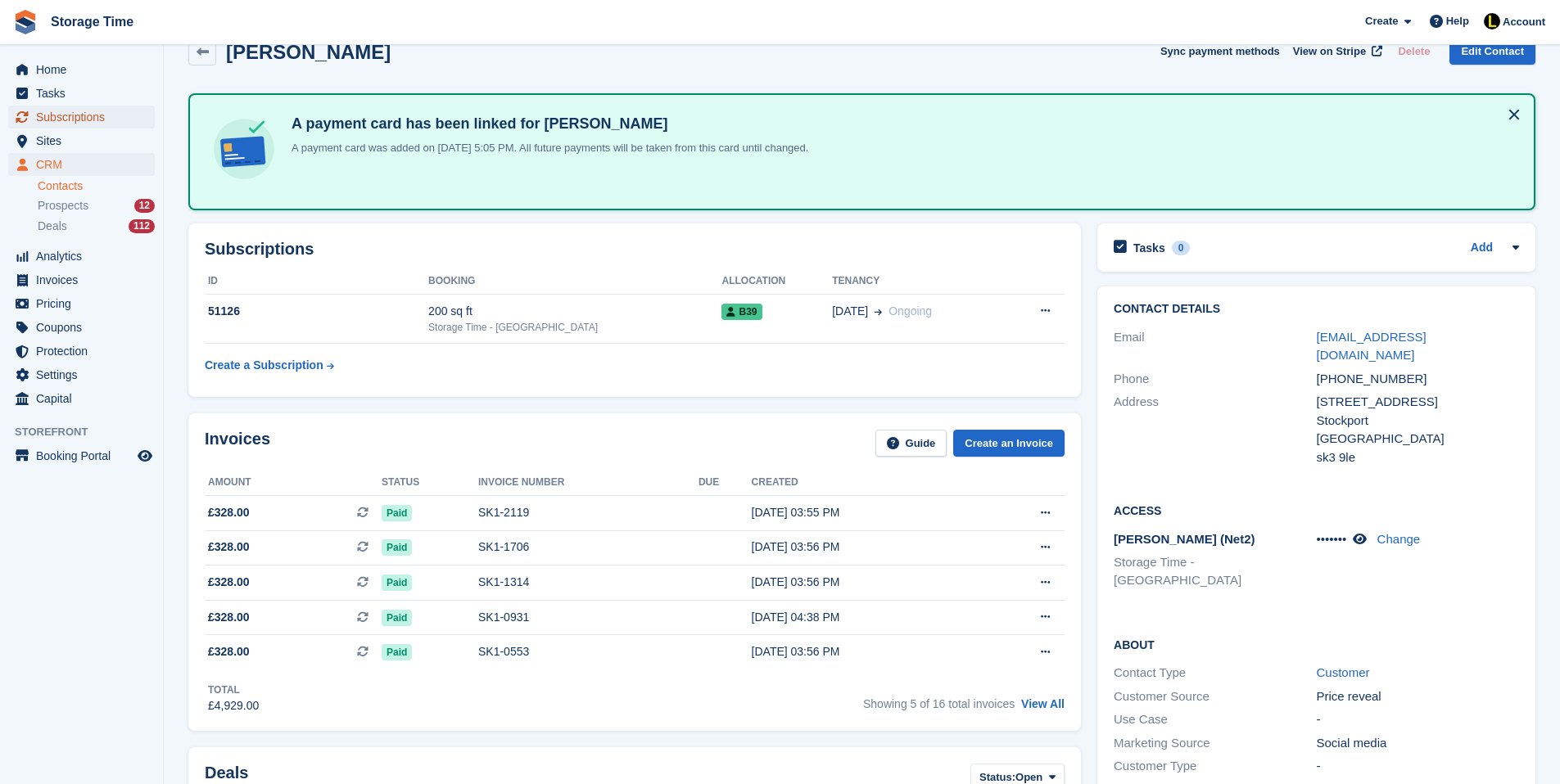
click at [64, 128] on span "Subscriptions" at bounding box center [84, 117] width 98 height 23
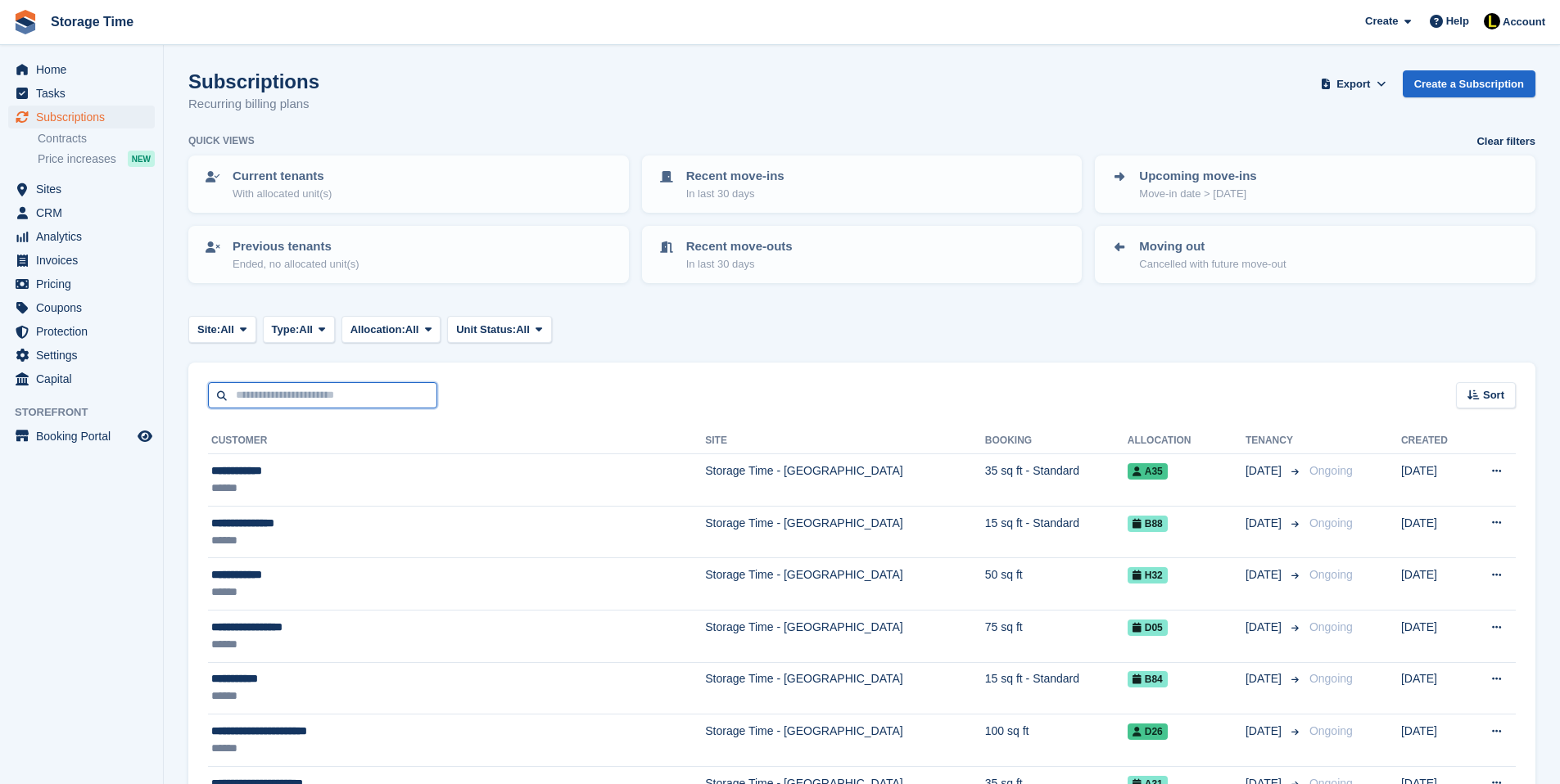
click at [266, 396] on input "text" at bounding box center [323, 395] width 230 height 27
type input "****"
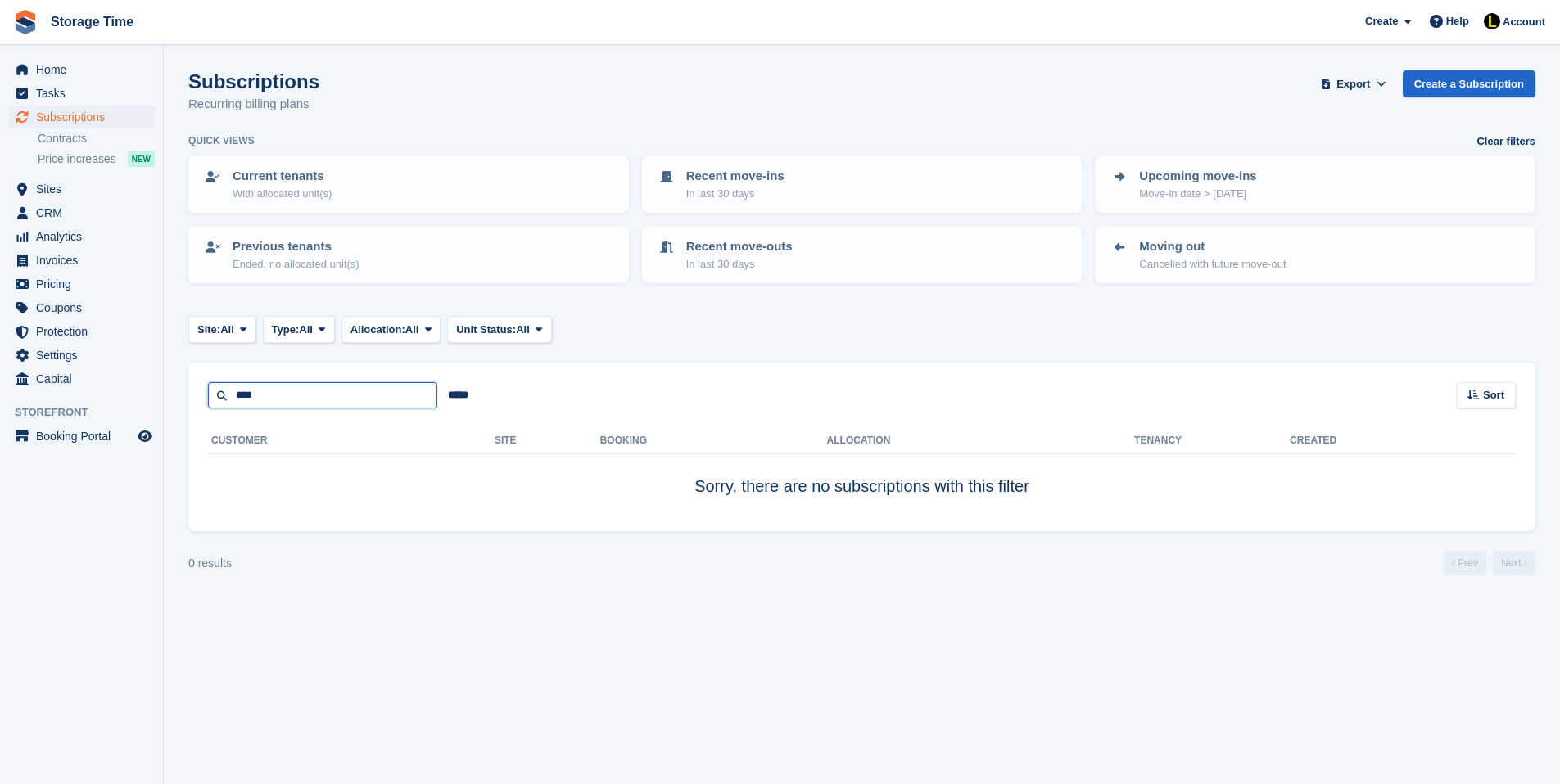
click at [262, 399] on input "****" at bounding box center [323, 395] width 230 height 27
type input "****"
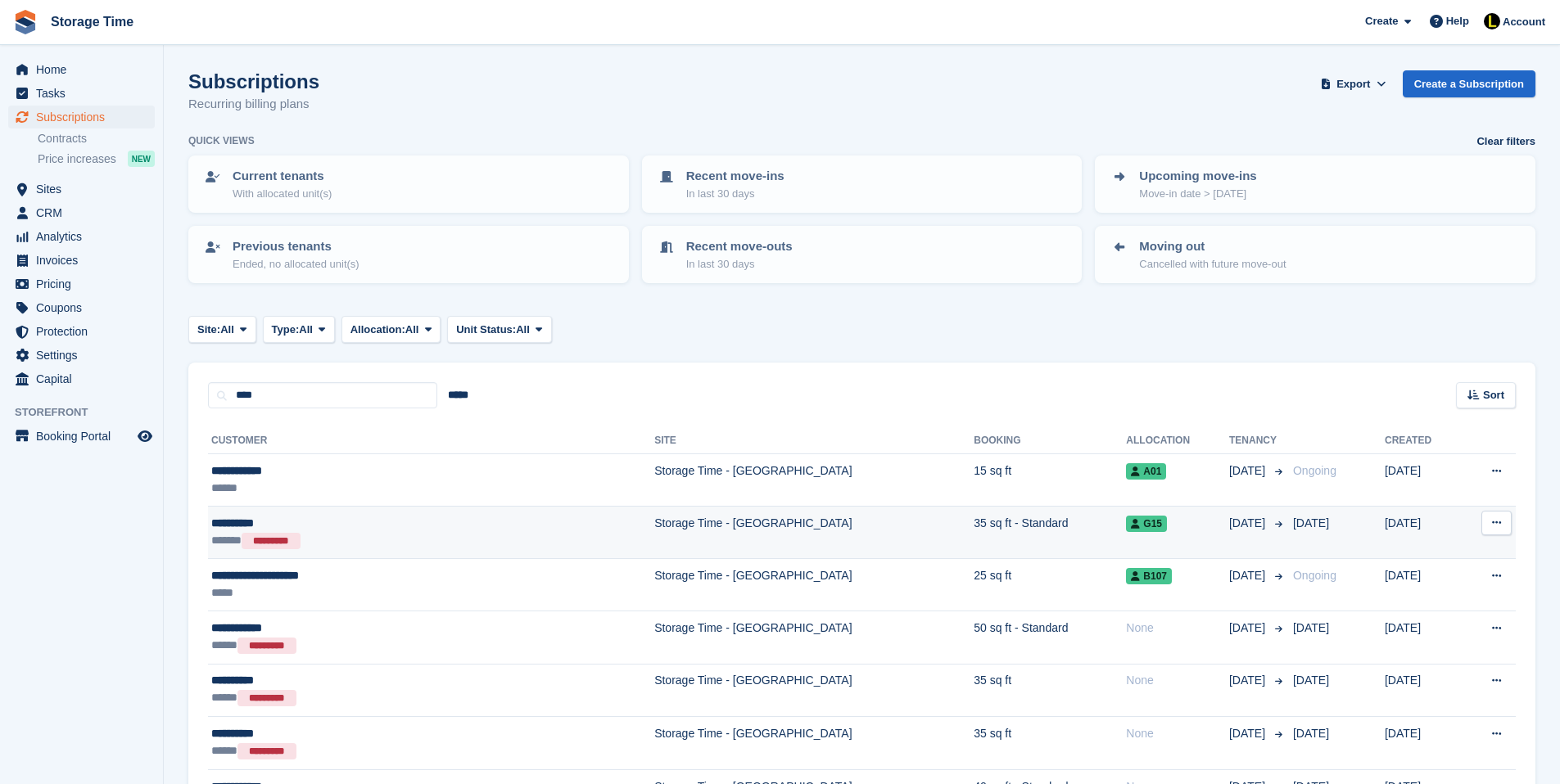
click at [363, 546] on div "****** *********" at bounding box center [347, 541] width 272 height 18
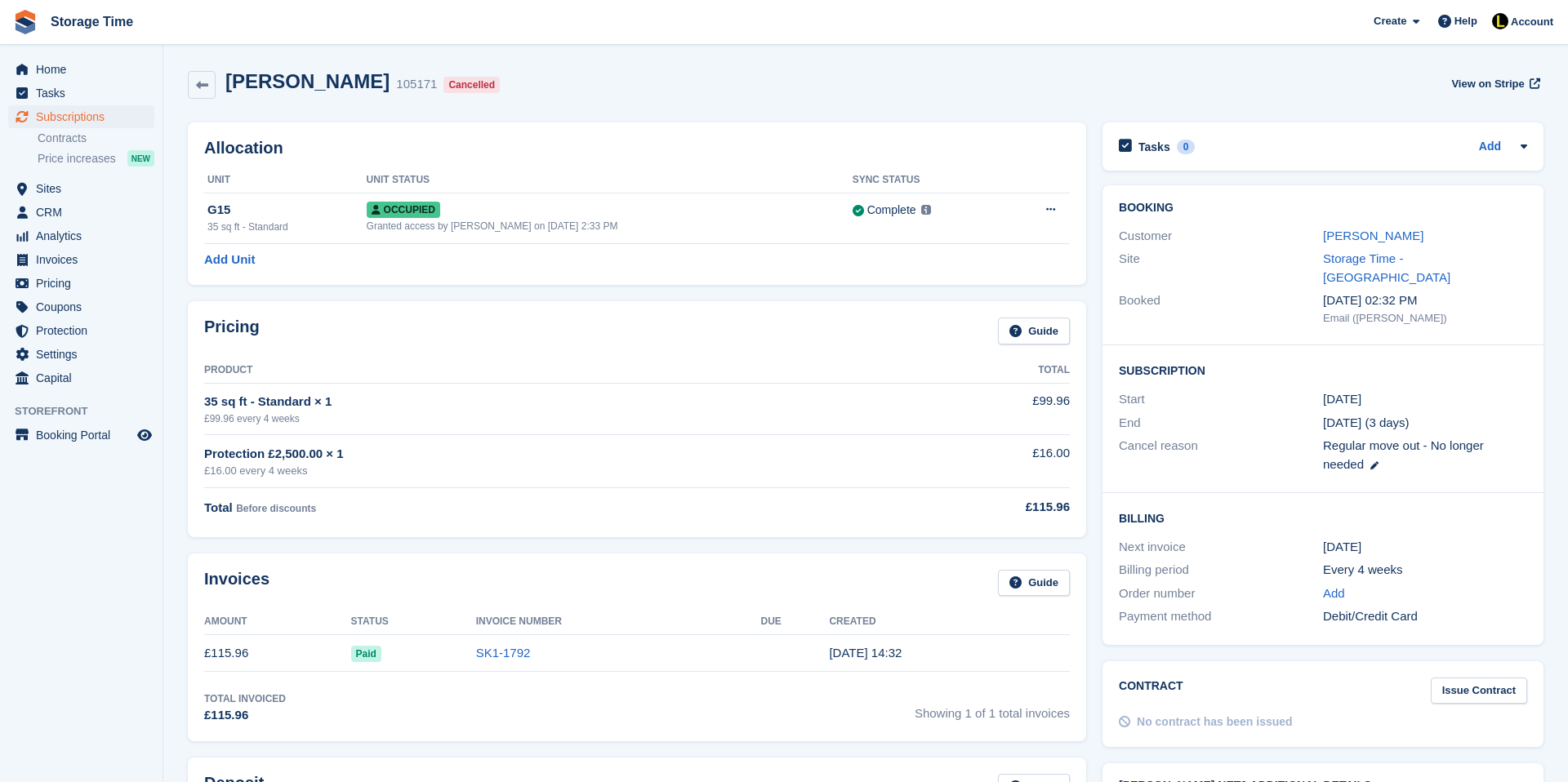
click at [1404, 463] on div "Subscription Start [DATE] End [DATE] (3 days) Cancel reason Regular move out - …" at bounding box center [1322, 420] width 441 height 148
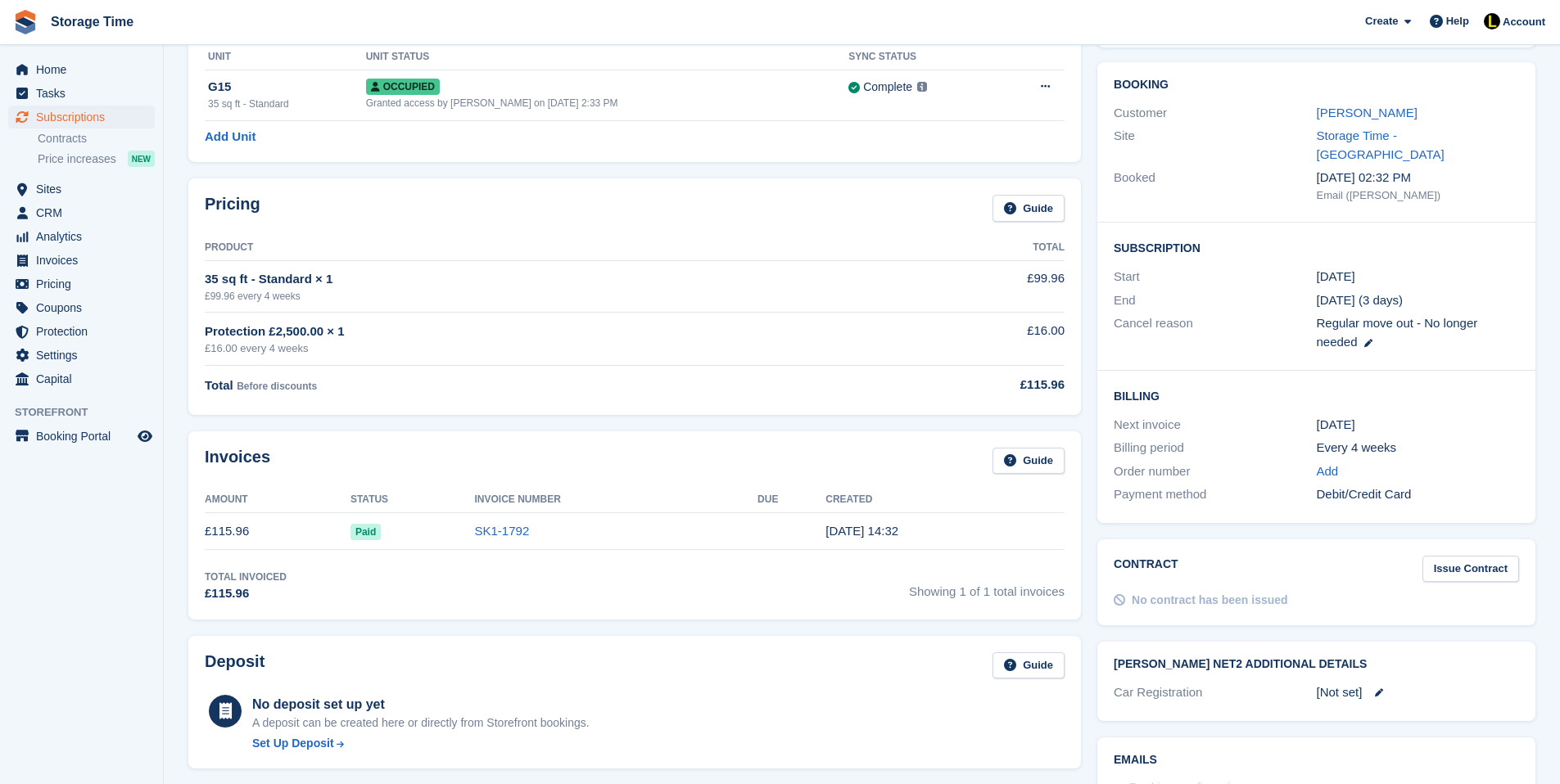
scroll to position [131, 0]
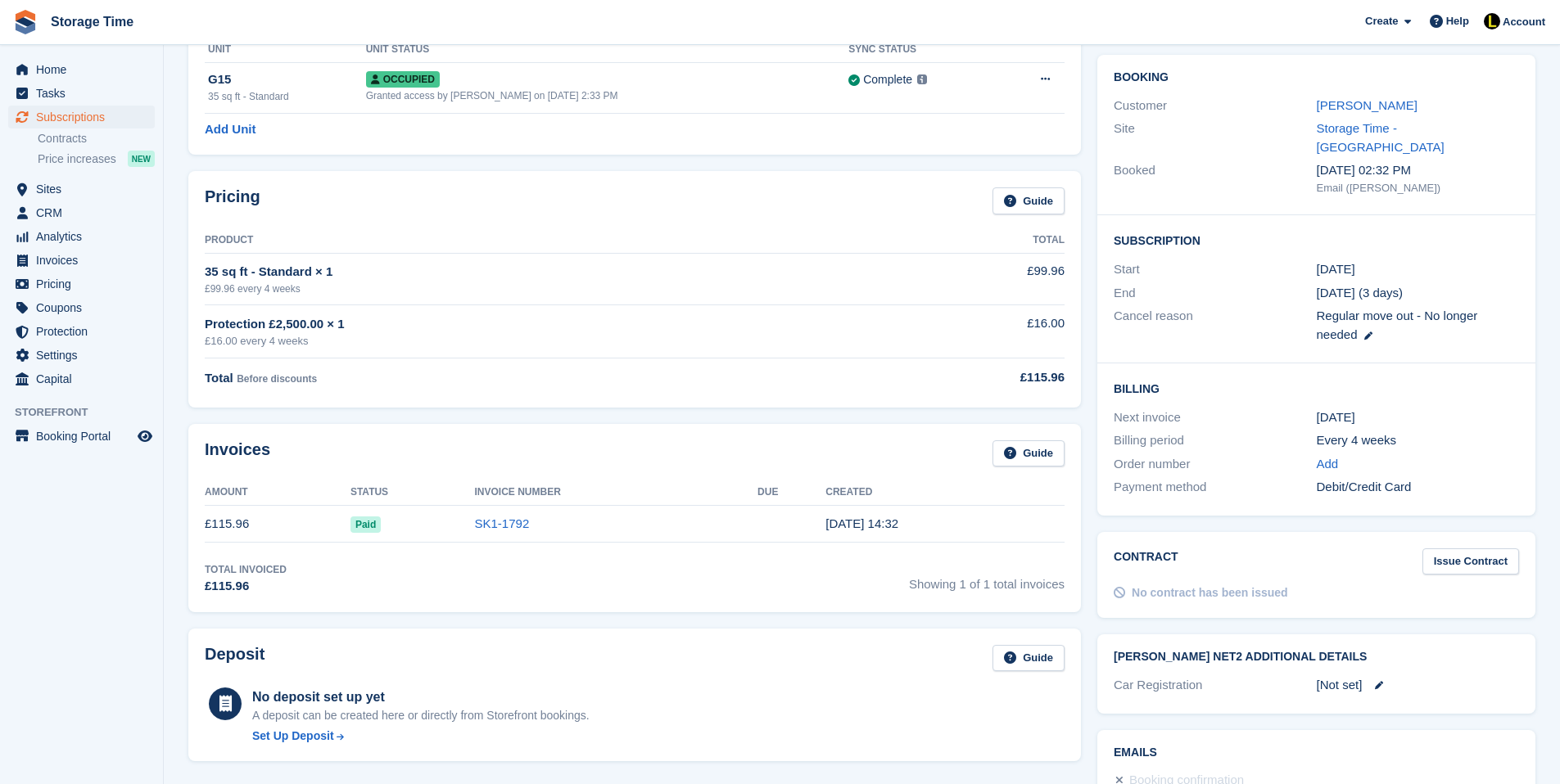
click at [1405, 475] on div "Billing Next invoice [DATE] Billing period Every 4 weeks Order number Add Payme…" at bounding box center [1316, 440] width 438 height 152
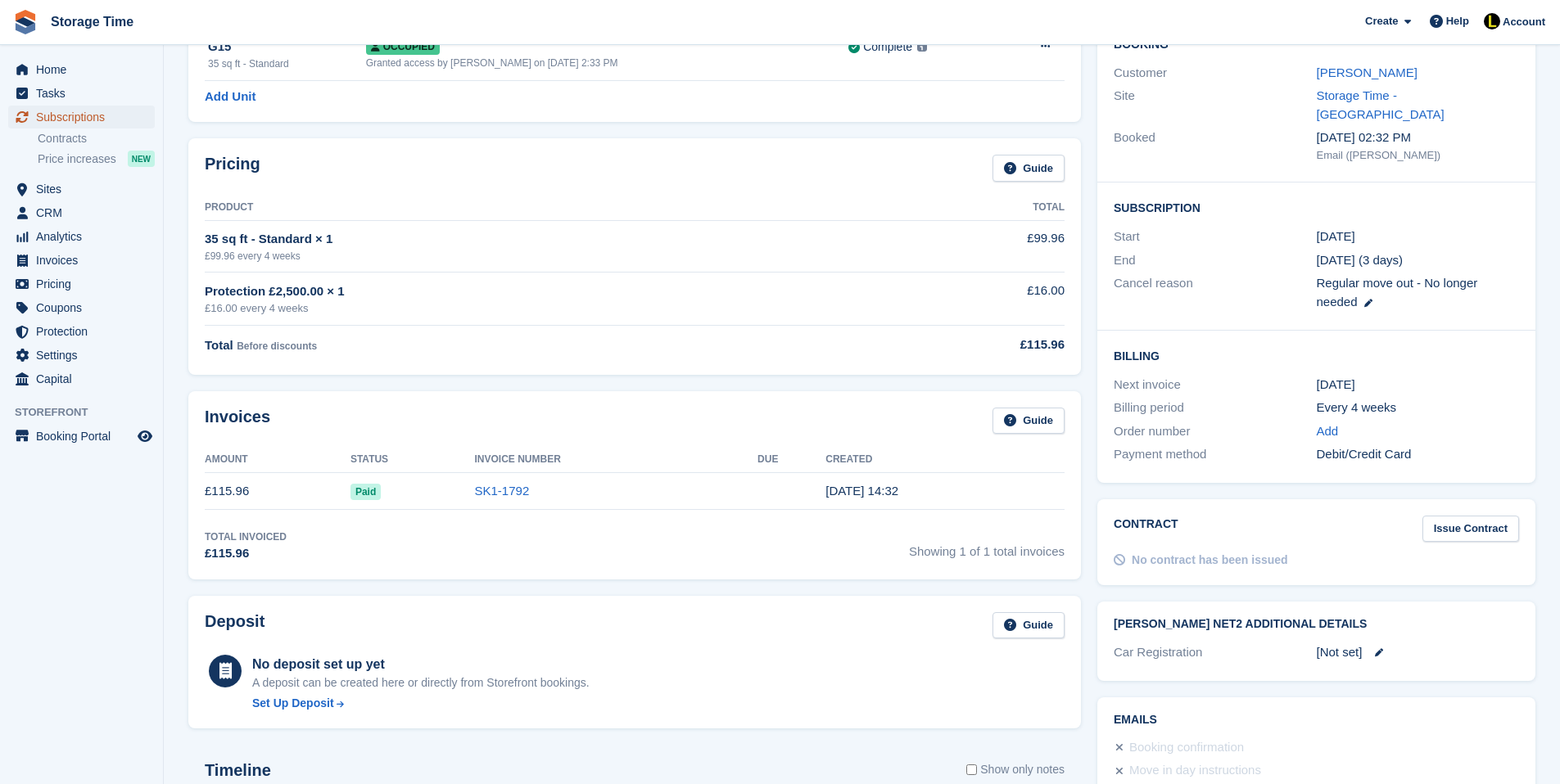
click at [125, 114] on span "Subscriptions" at bounding box center [84, 117] width 98 height 23
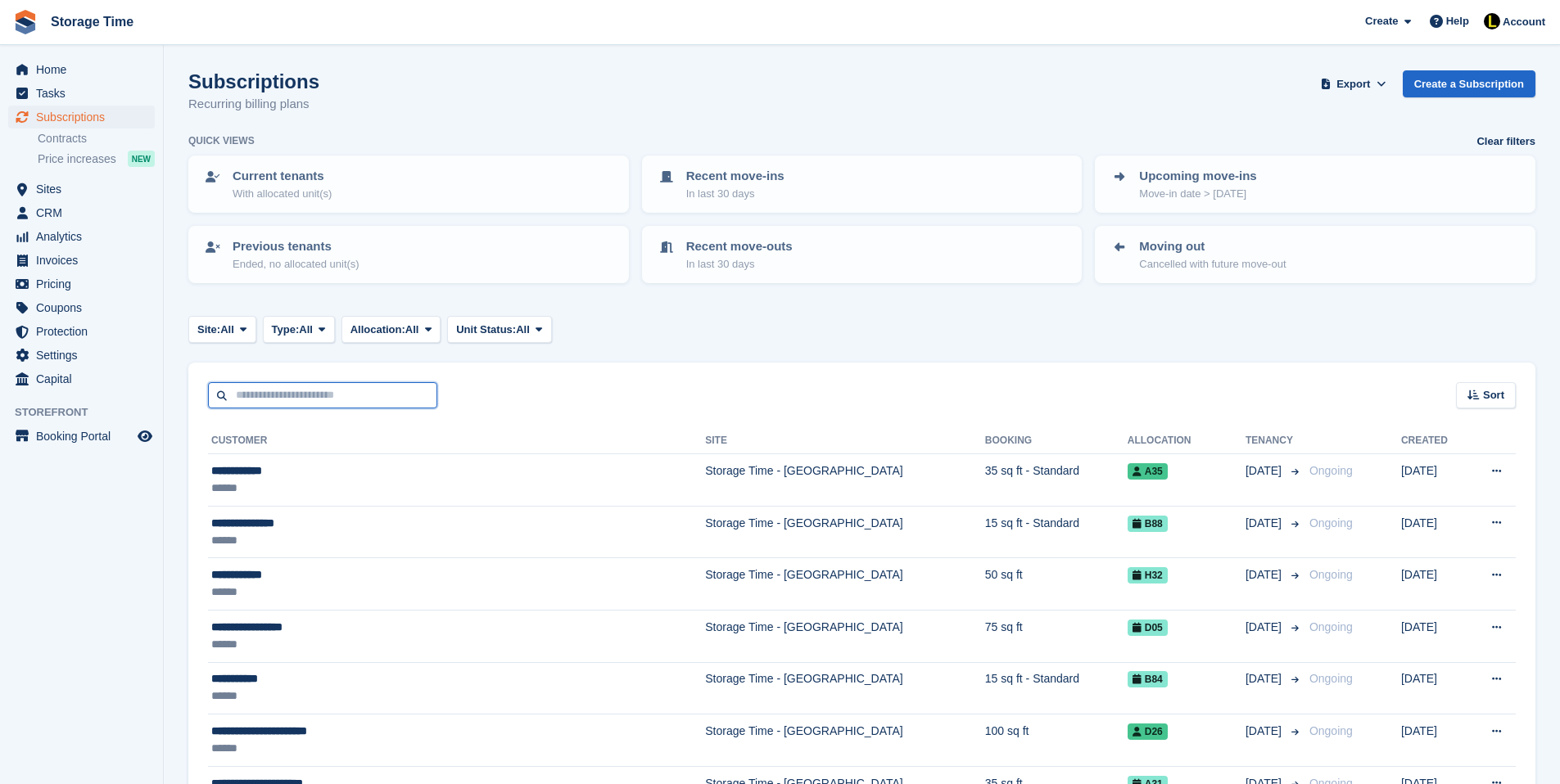
click at [251, 393] on input "text" at bounding box center [323, 395] width 230 height 27
type input "*******"
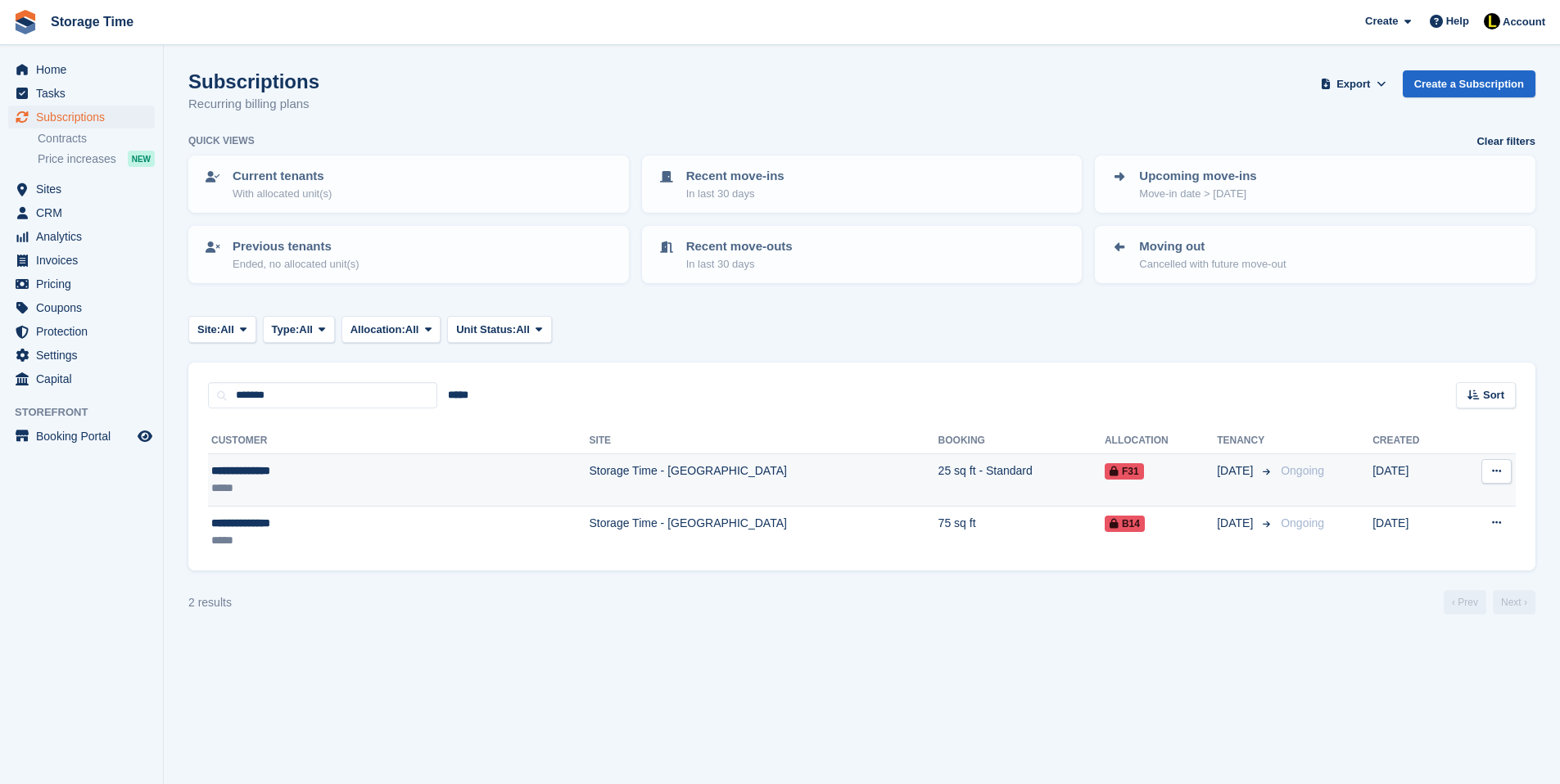
click at [329, 485] on div "*****" at bounding box center [317, 488] width 213 height 17
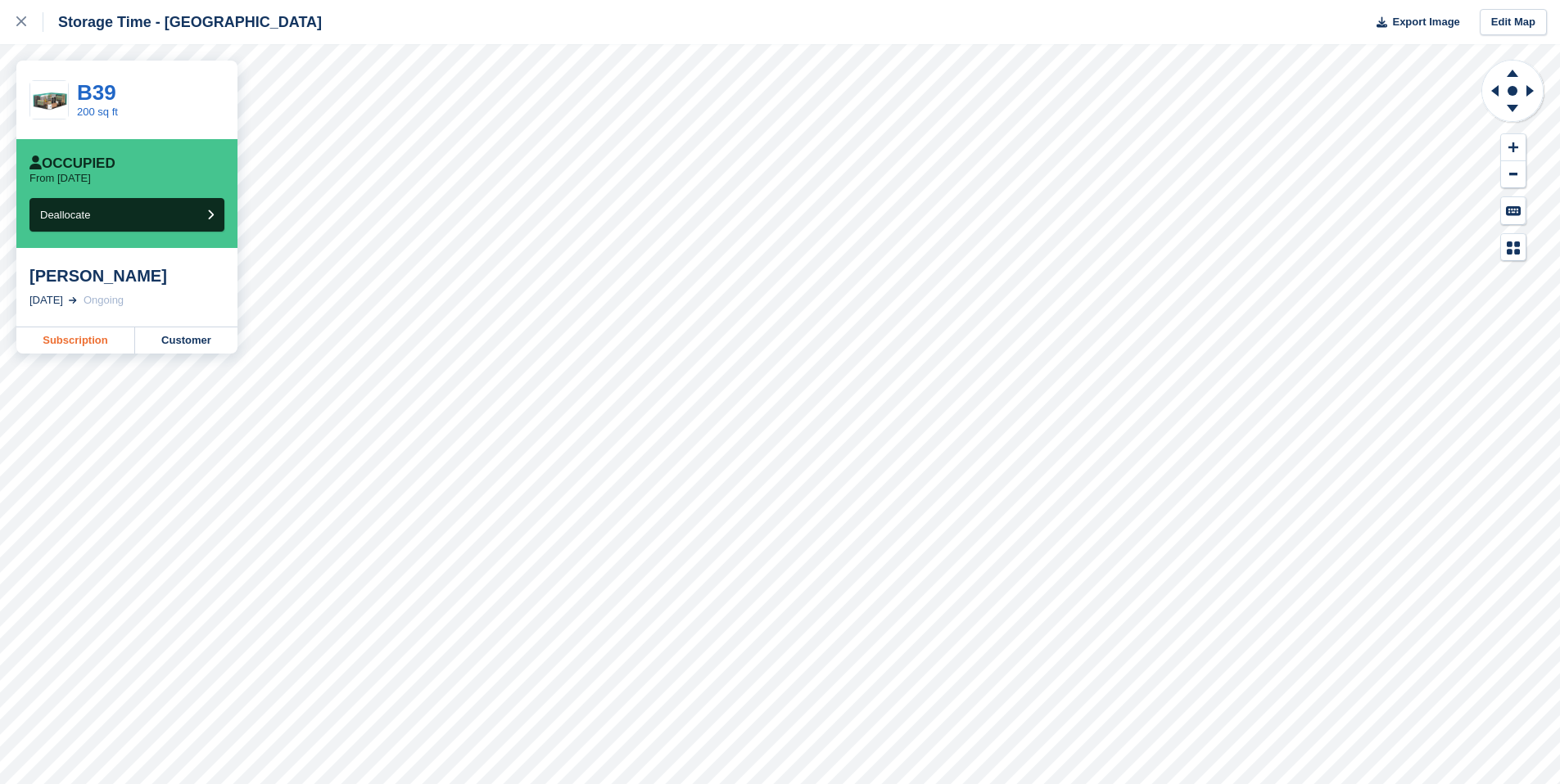
click at [97, 336] on link "Subscription" at bounding box center [76, 341] width 119 height 26
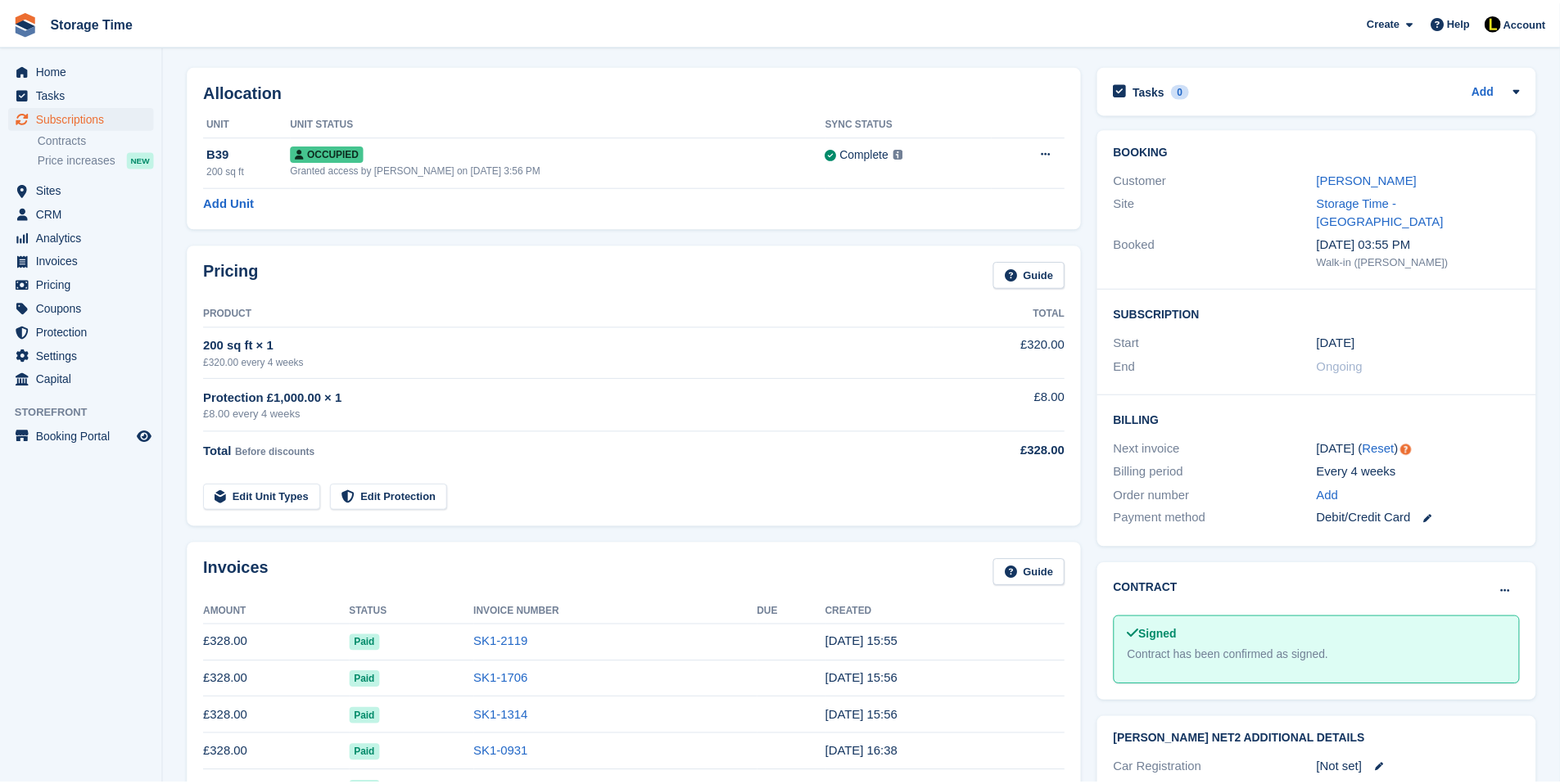
scroll to position [65, 0]
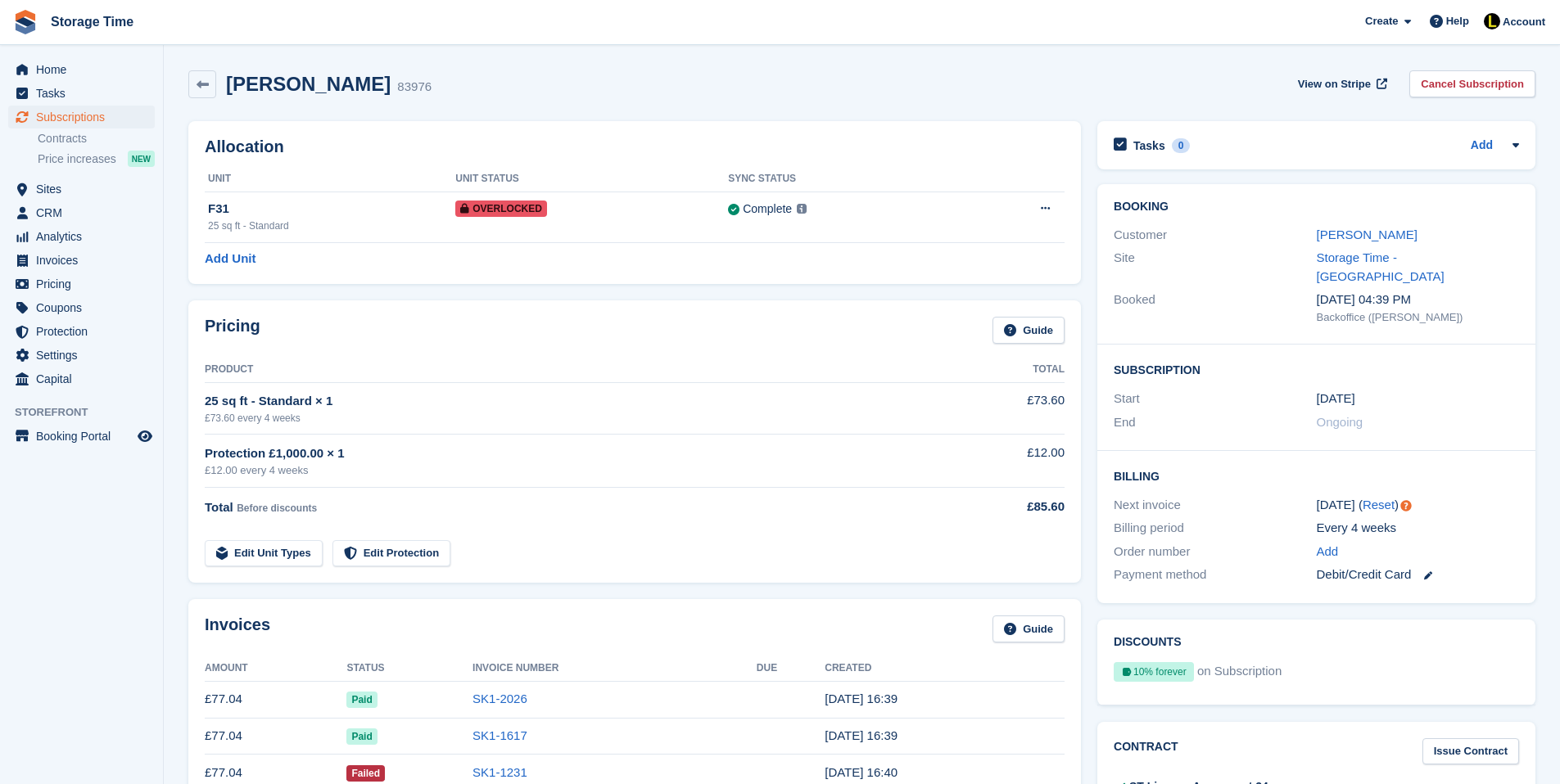
click at [1367, 245] on div "Customer Melanie oghene" at bounding box center [1316, 236] width 405 height 24
click at [1365, 238] on link "[PERSON_NAME]" at bounding box center [1368, 235] width 101 height 14
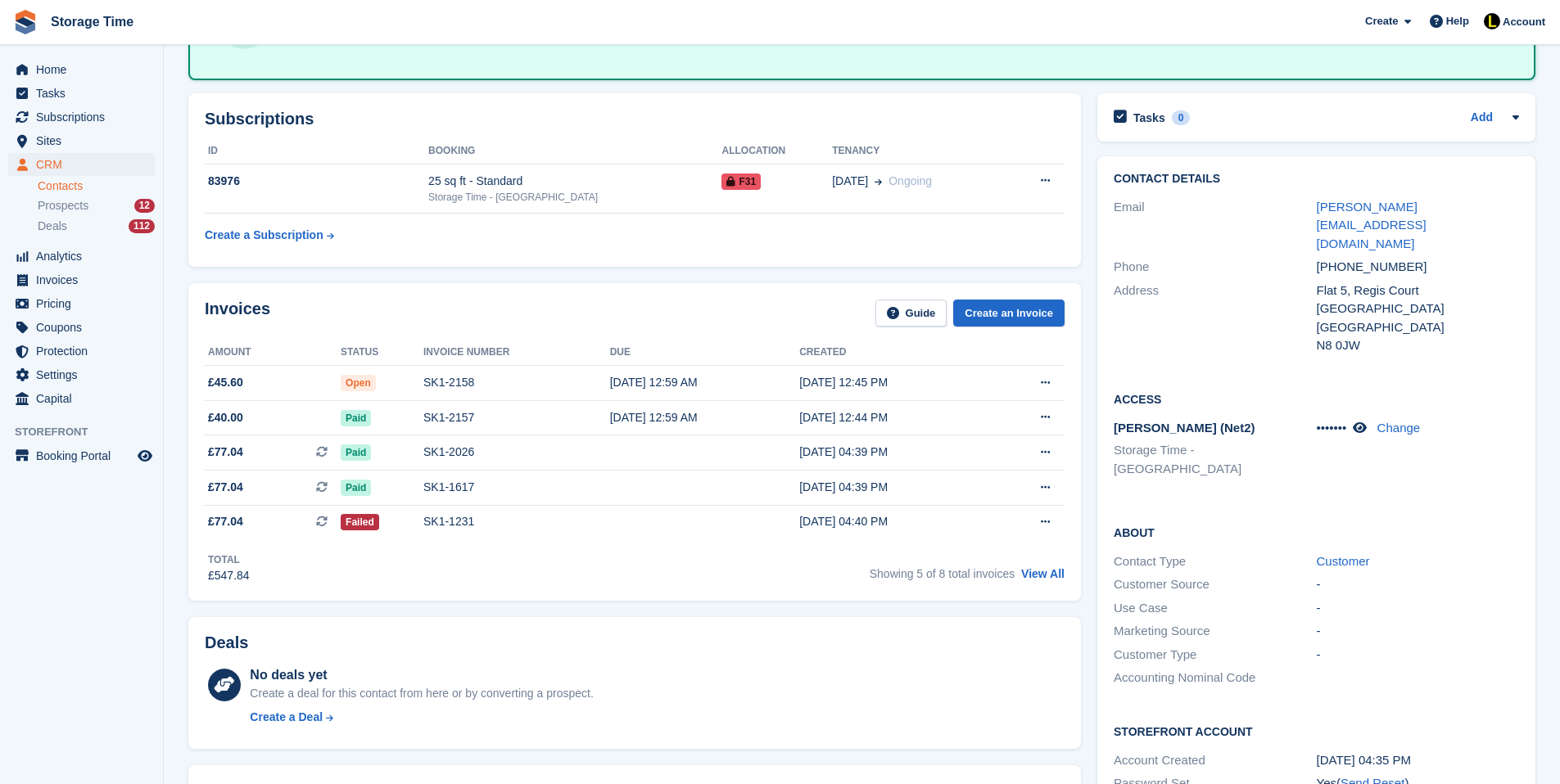
scroll to position [163, 0]
click at [424, 518] on div "SK1-1231" at bounding box center [517, 521] width 187 height 17
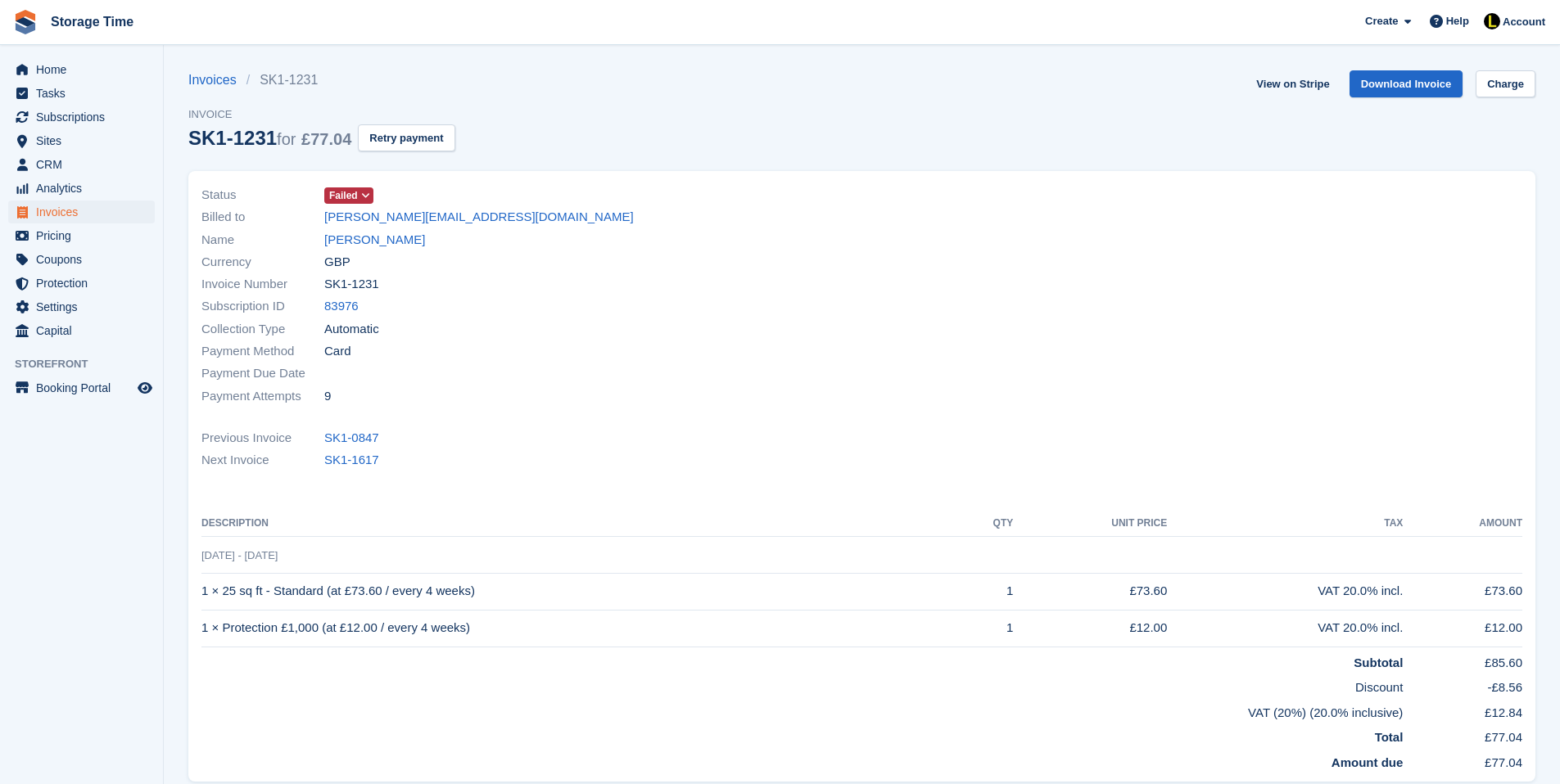
click at [346, 190] on span "Failed" at bounding box center [343, 195] width 29 height 15
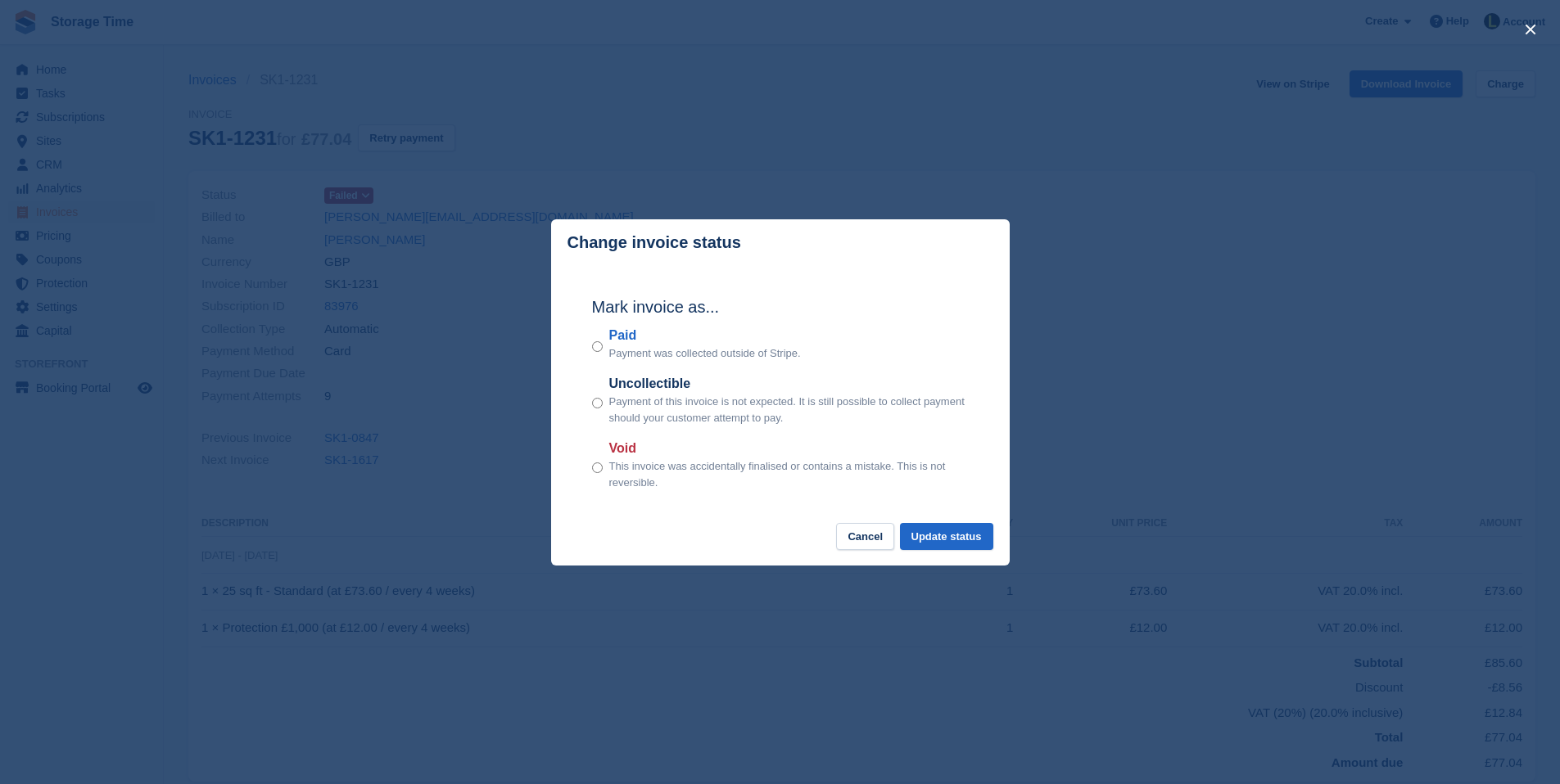
click at [625, 471] on p "This invoice was accidentally finalised or contains a mistake. This is not reve…" at bounding box center [788, 474] width 360 height 32
click at [923, 532] on button "Update status" at bounding box center [947, 536] width 93 height 27
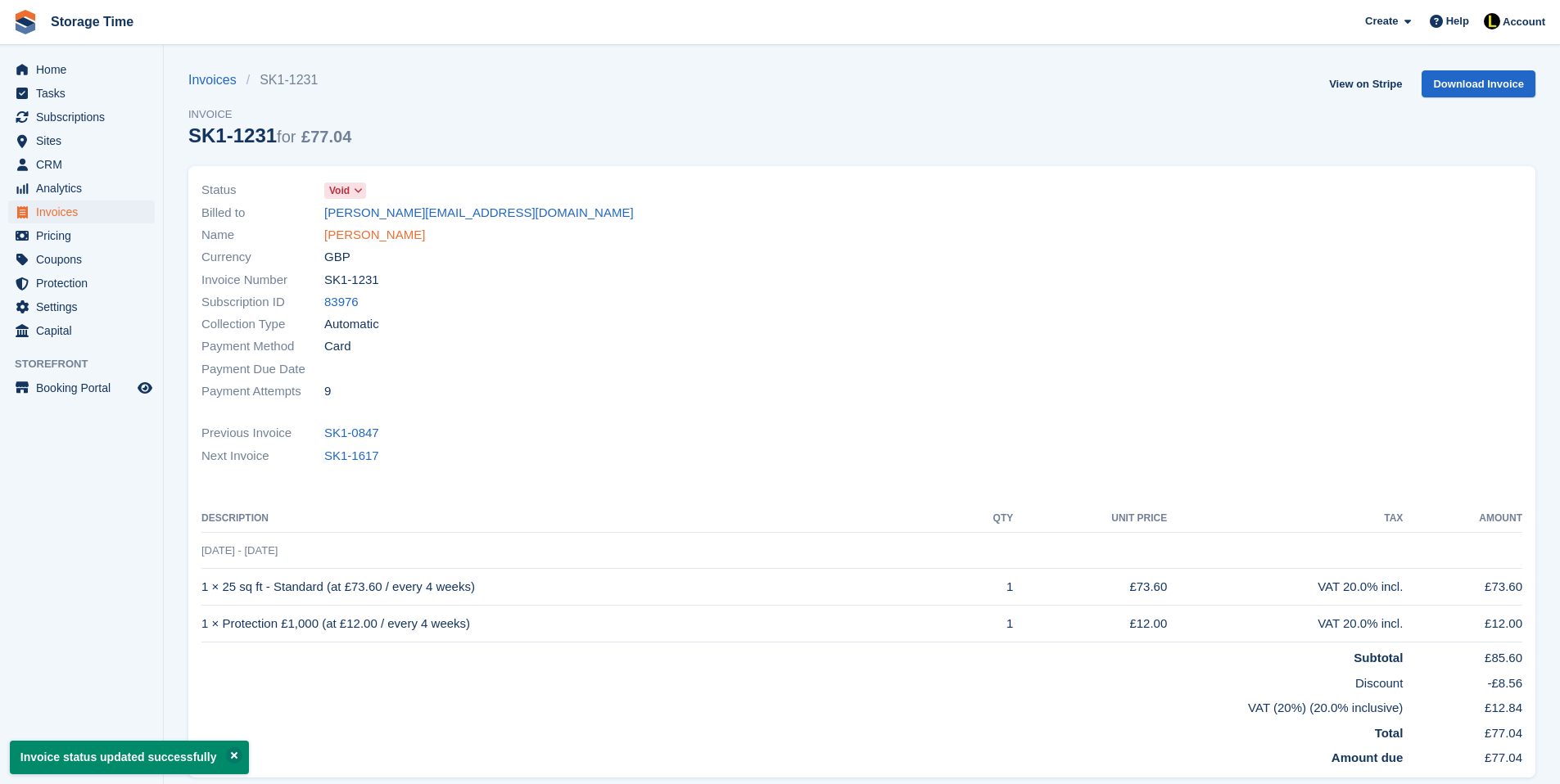
click at [388, 230] on link "[PERSON_NAME]" at bounding box center [374, 235] width 101 height 19
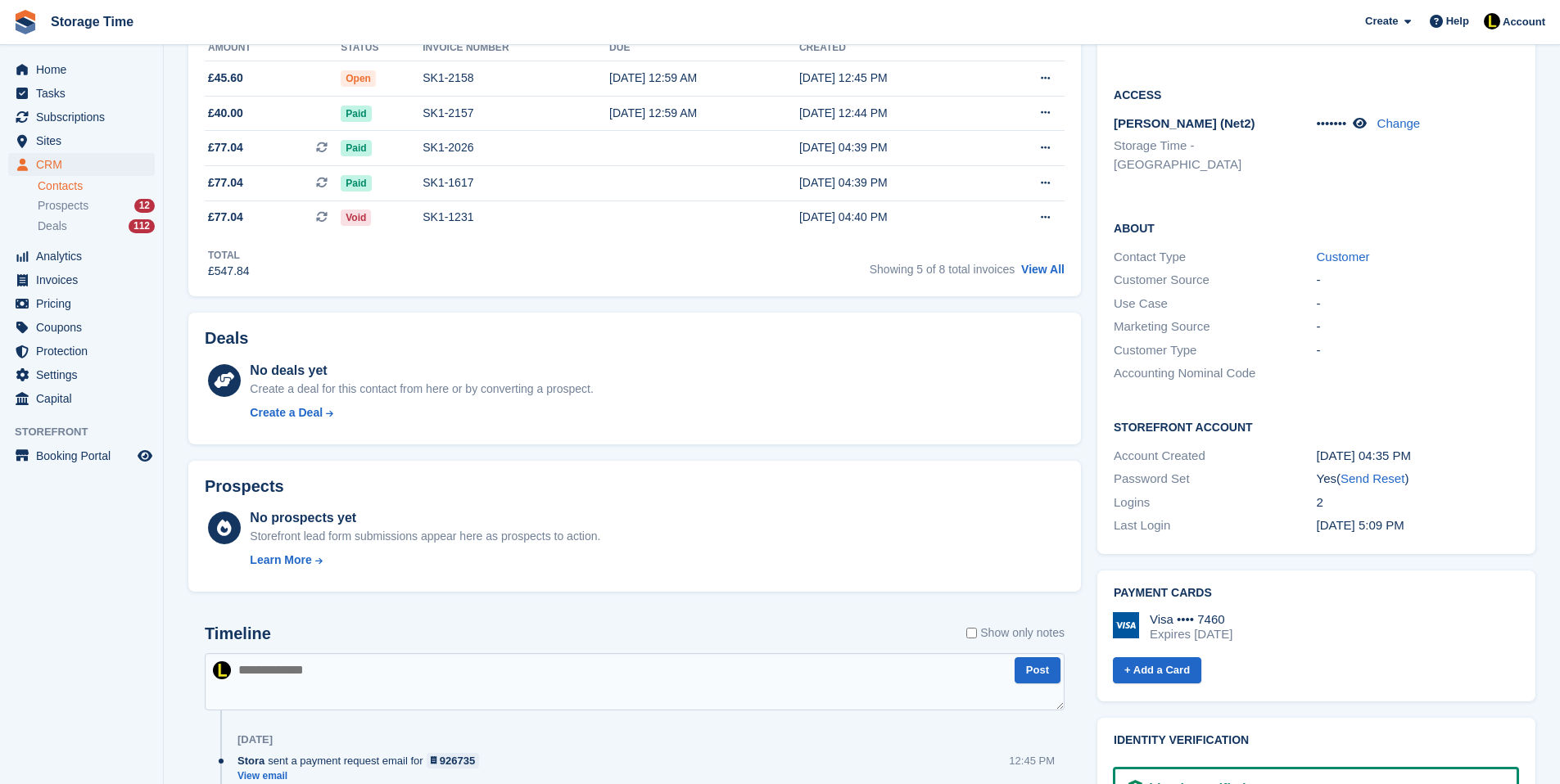
scroll to position [491, 0]
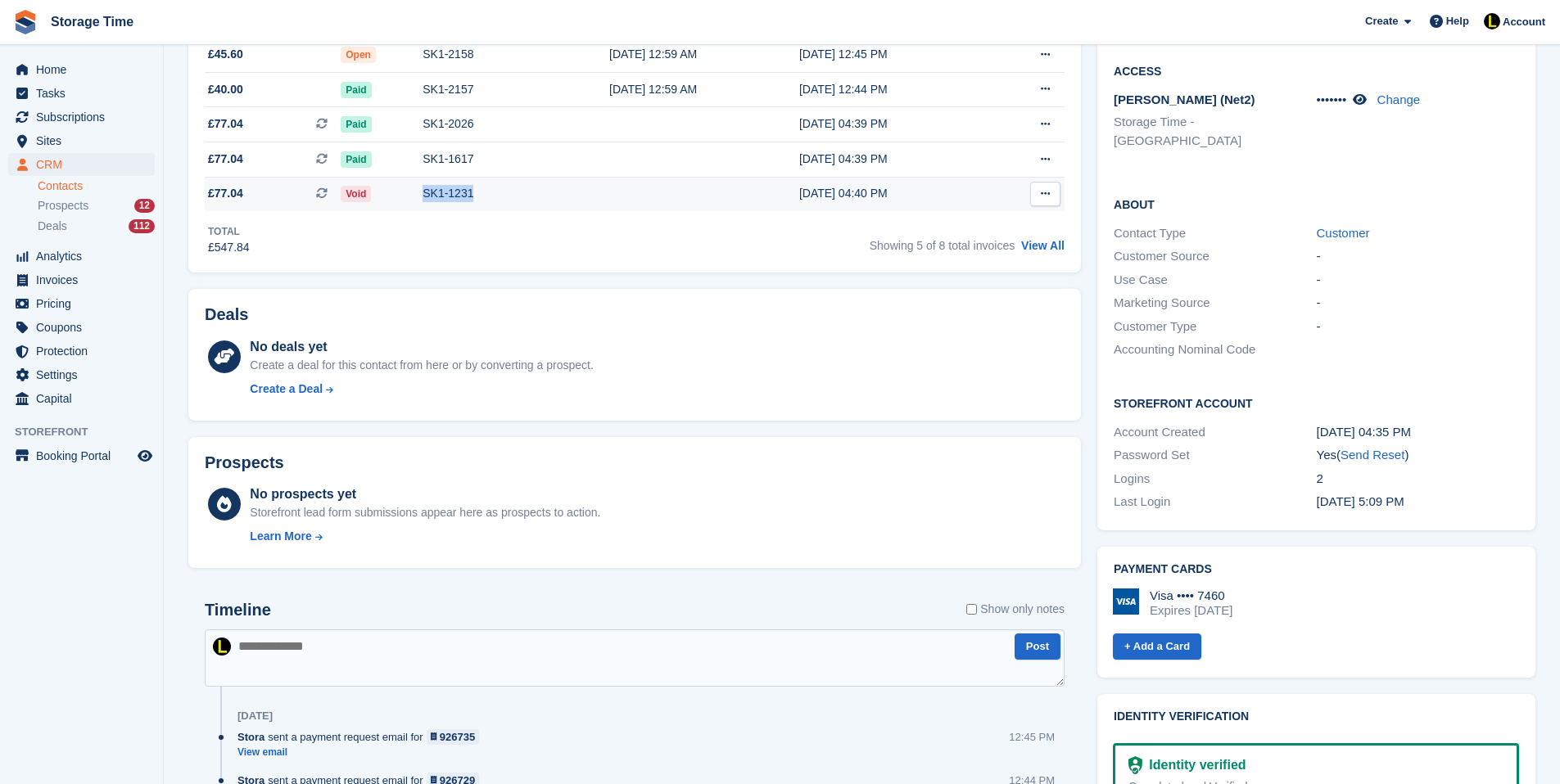
drag, startPoint x: 499, startPoint y: 197, endPoint x: 424, endPoint y: 196, distance: 75.0
click at [424, 196] on div "SK1-1231" at bounding box center [516, 193] width 187 height 17
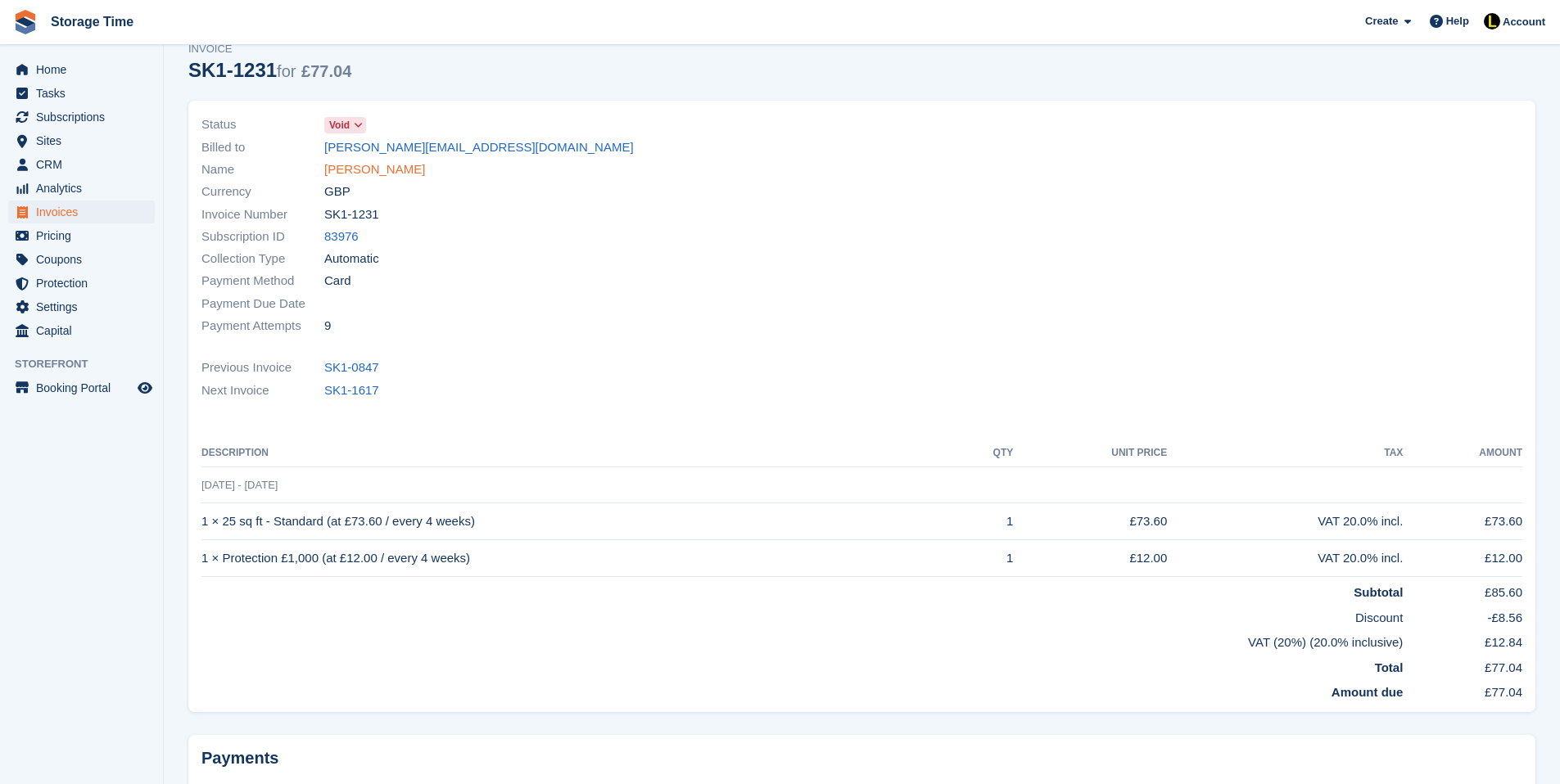
click at [381, 178] on link "[PERSON_NAME]" at bounding box center [374, 169] width 101 height 19
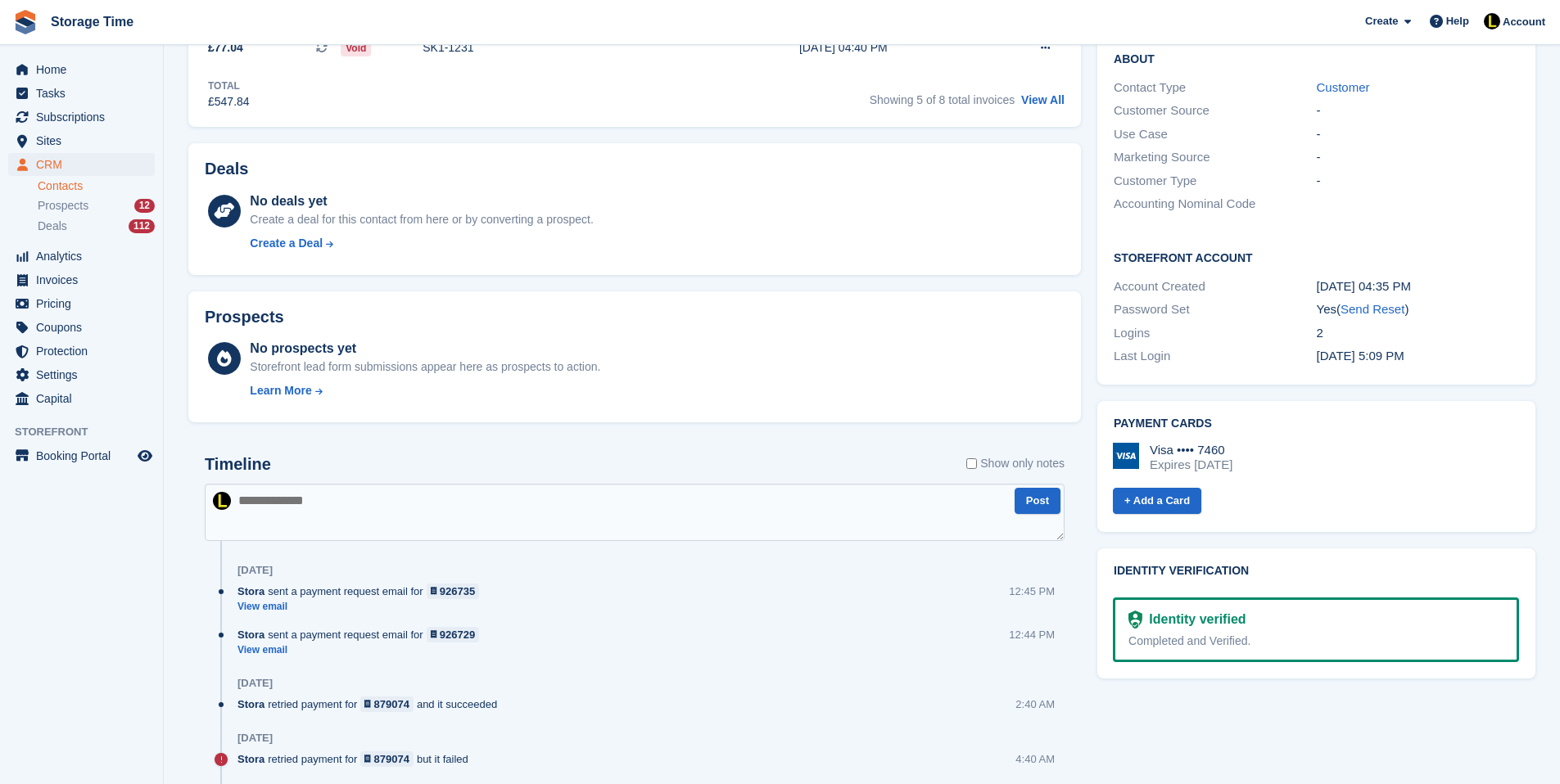
scroll to position [655, 0]
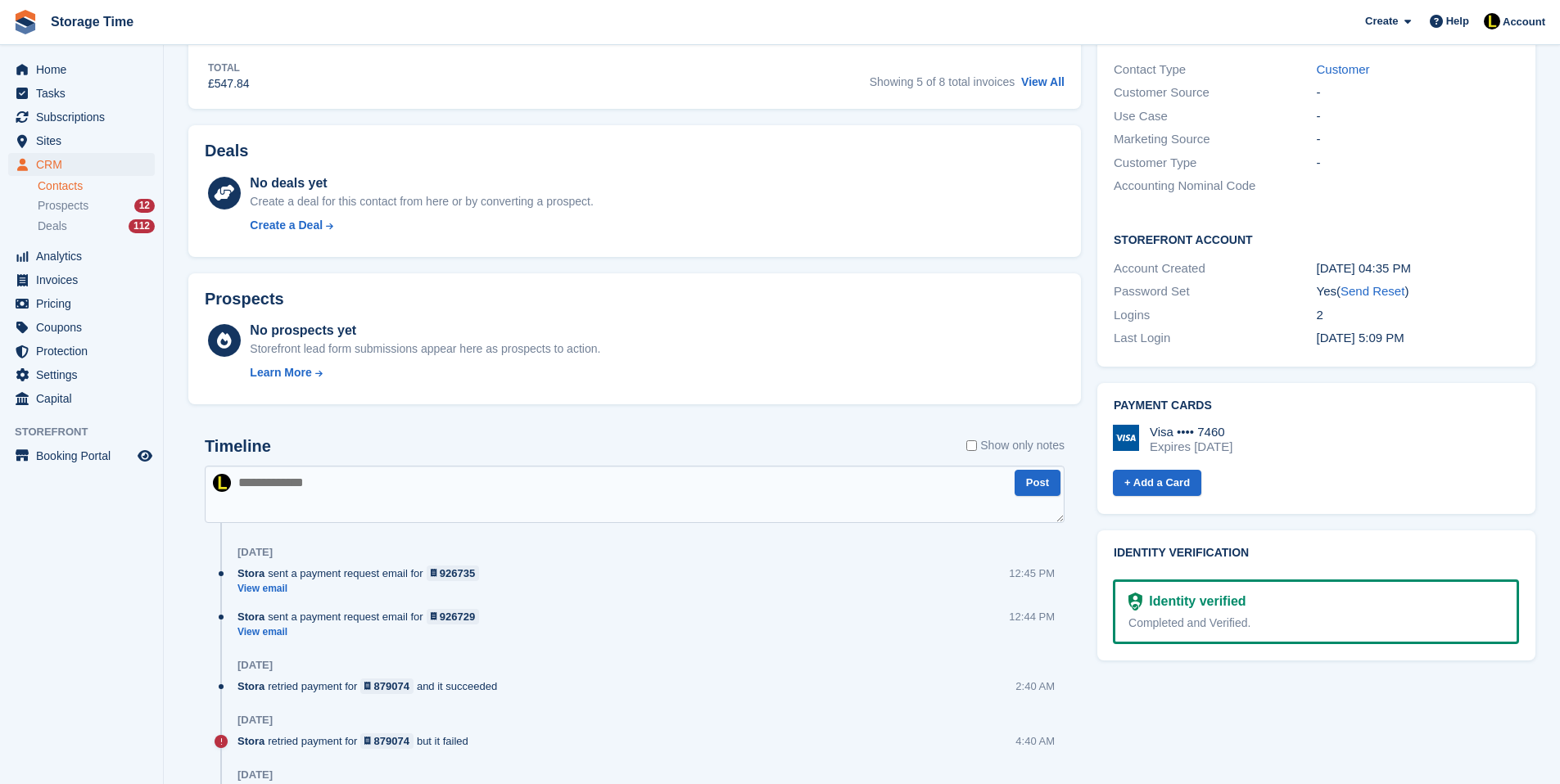
click at [354, 486] on textarea at bounding box center [635, 495] width 860 height 57
paste textarea "**********"
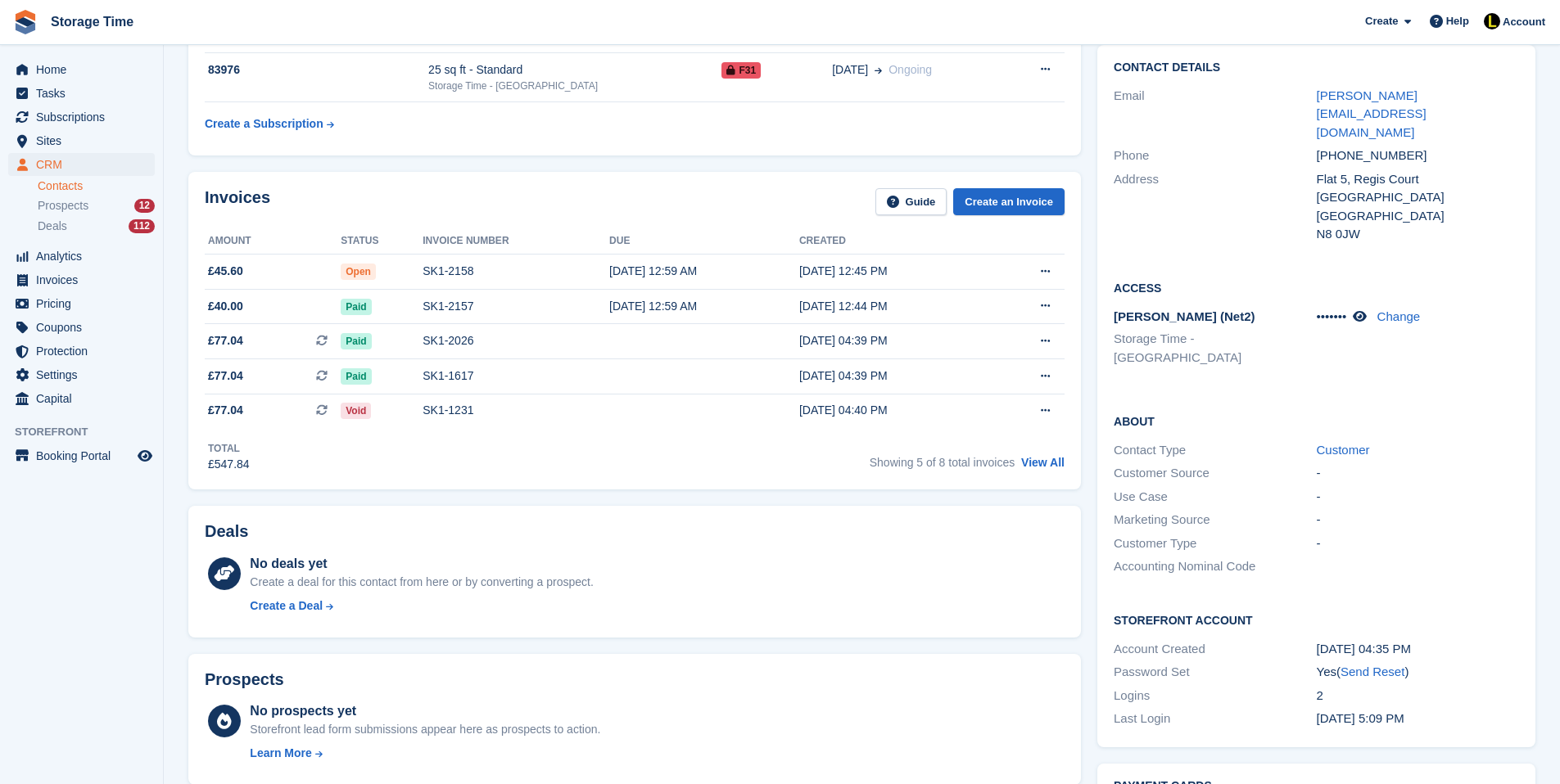
scroll to position [277, 0]
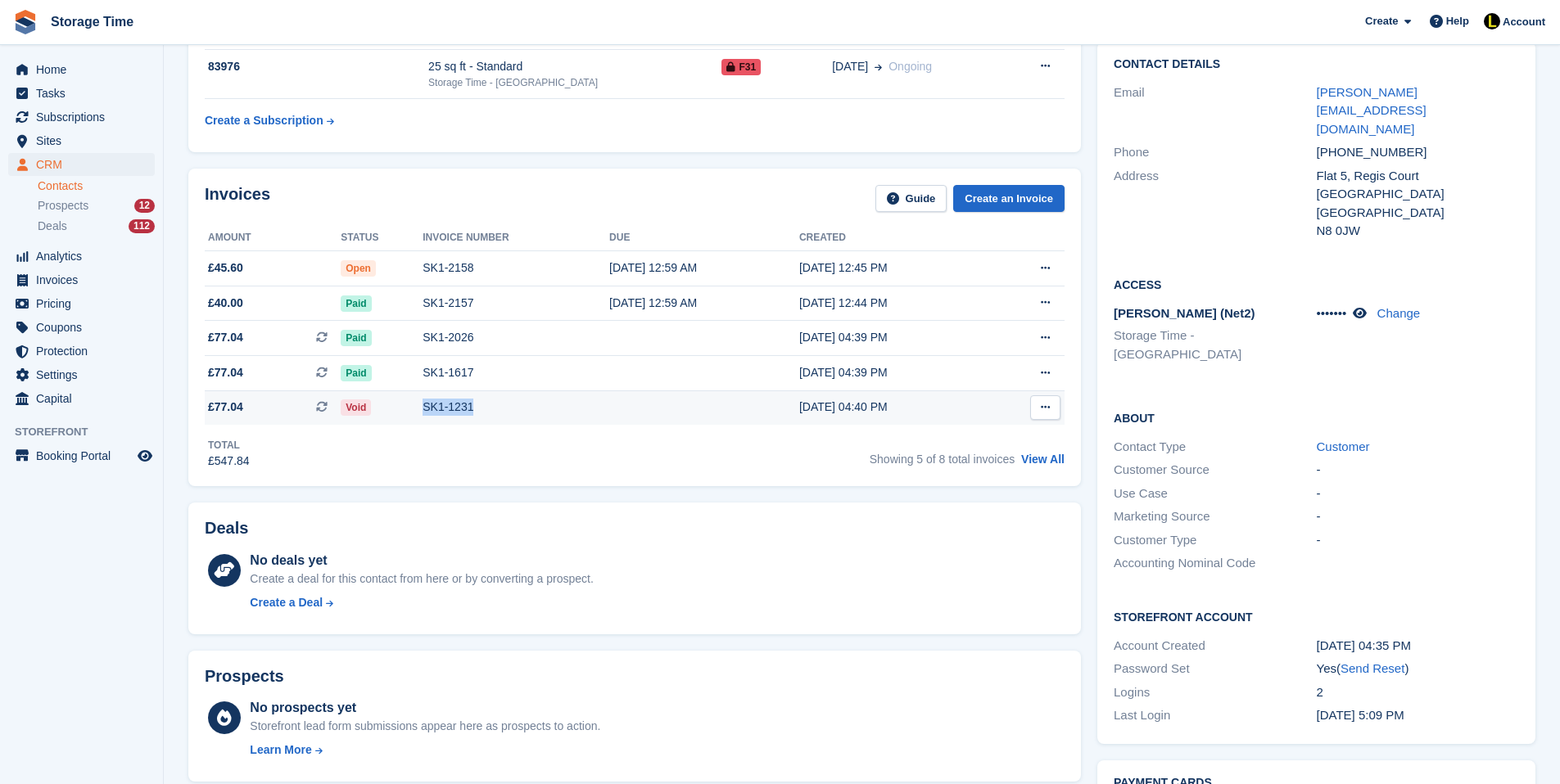
drag, startPoint x: 552, startPoint y: 406, endPoint x: 400, endPoint y: 408, distance: 152.0
click at [400, 408] on tr "£77.04 This is a recurring subscription invoice. Void SK1-1231 [DATE] 04:40 PM …" at bounding box center [635, 407] width 860 height 35
copy tr "SK1-1231"
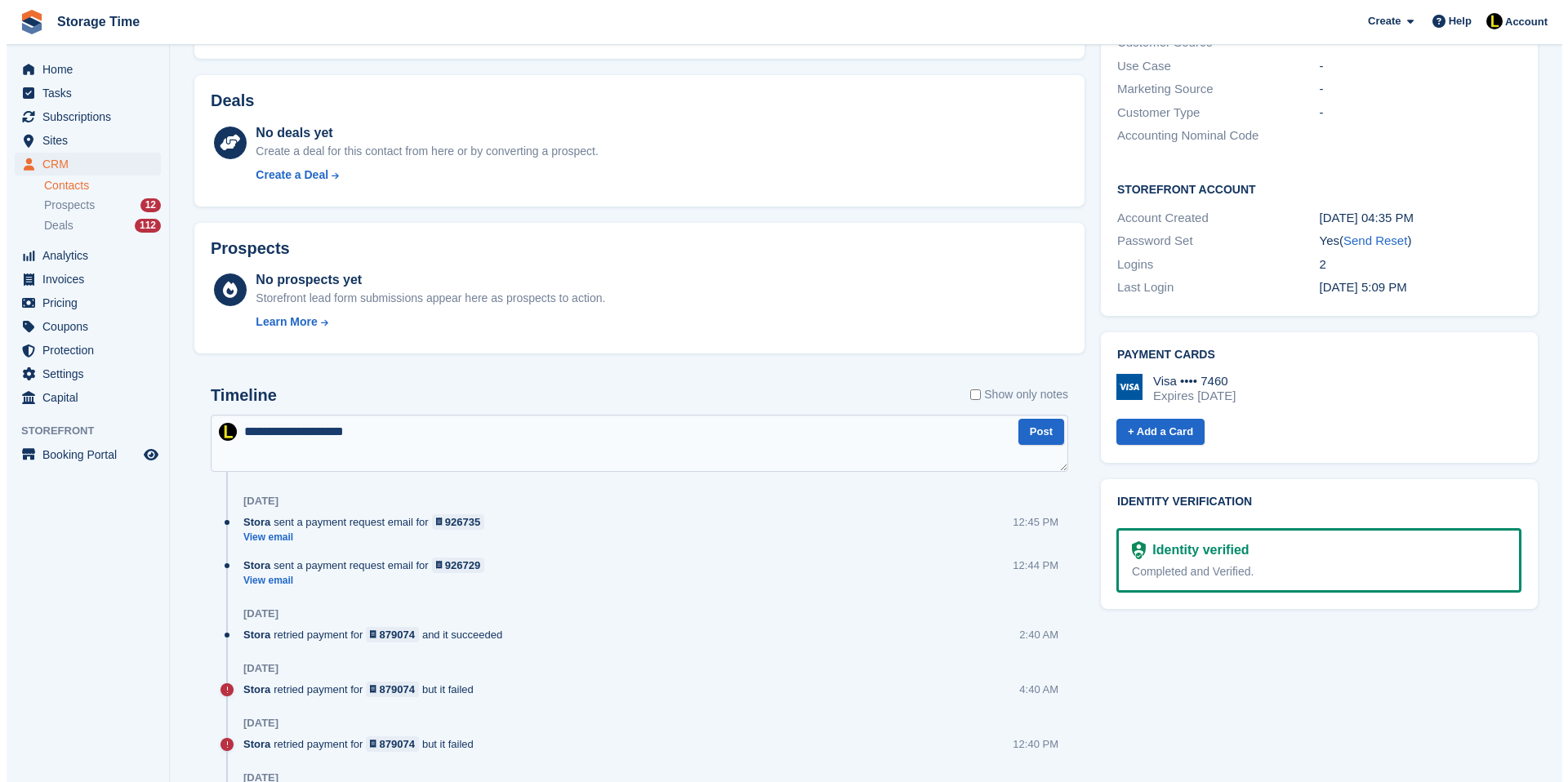
scroll to position [709, 0]
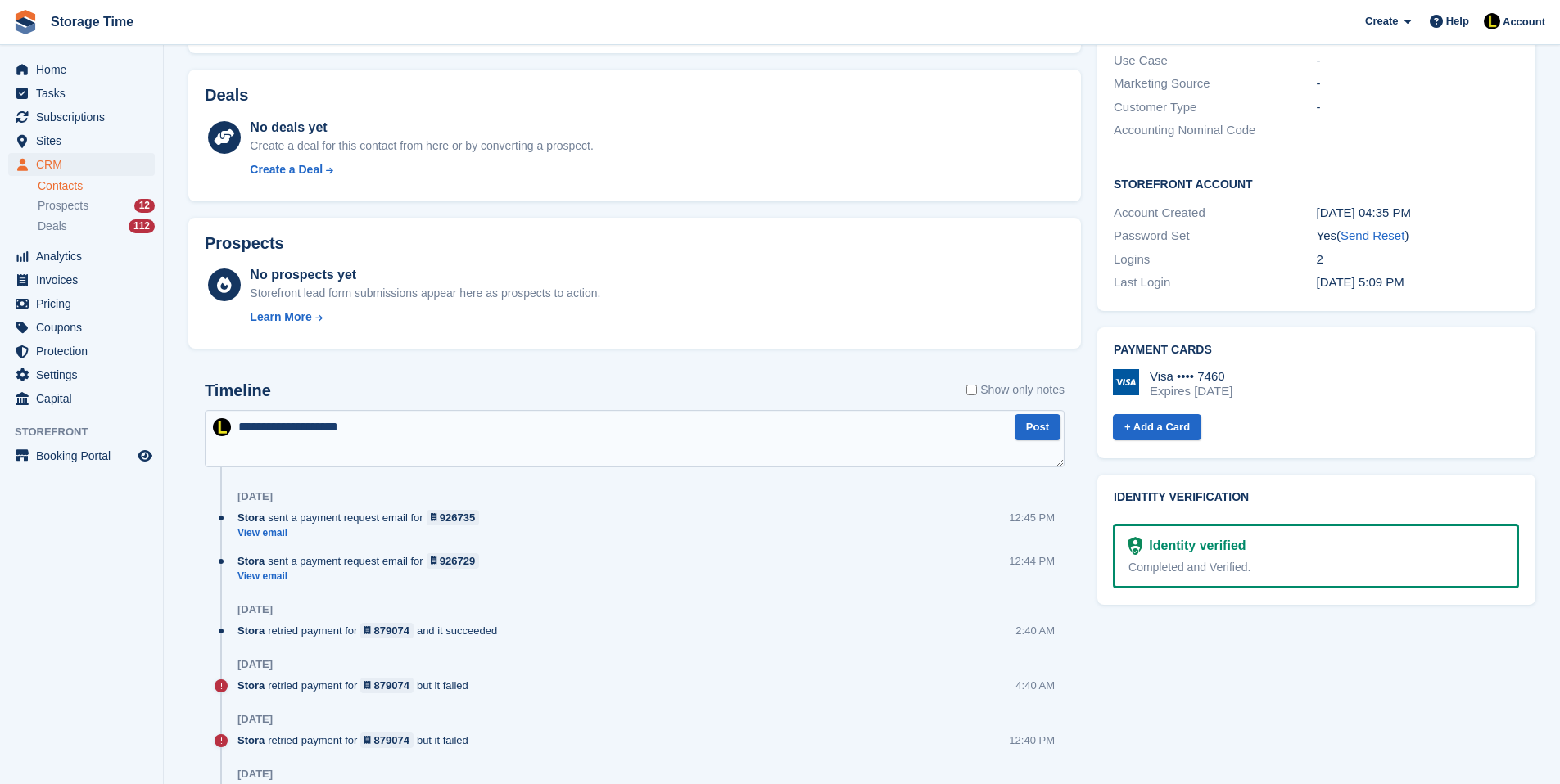
click at [611, 429] on textarea "**********" at bounding box center [635, 439] width 860 height 57
paste textarea "** ********"
type textarea "**********"
